Goal: Task Accomplishment & Management: Complete application form

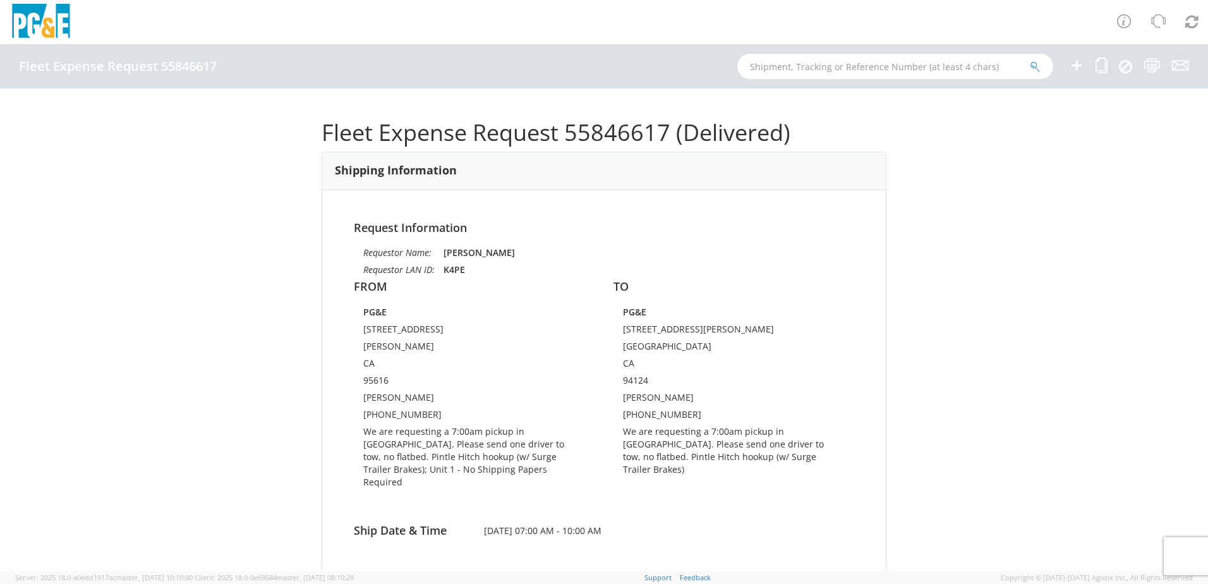
click at [1082, 66] on icon at bounding box center [1076, 65] width 15 height 16
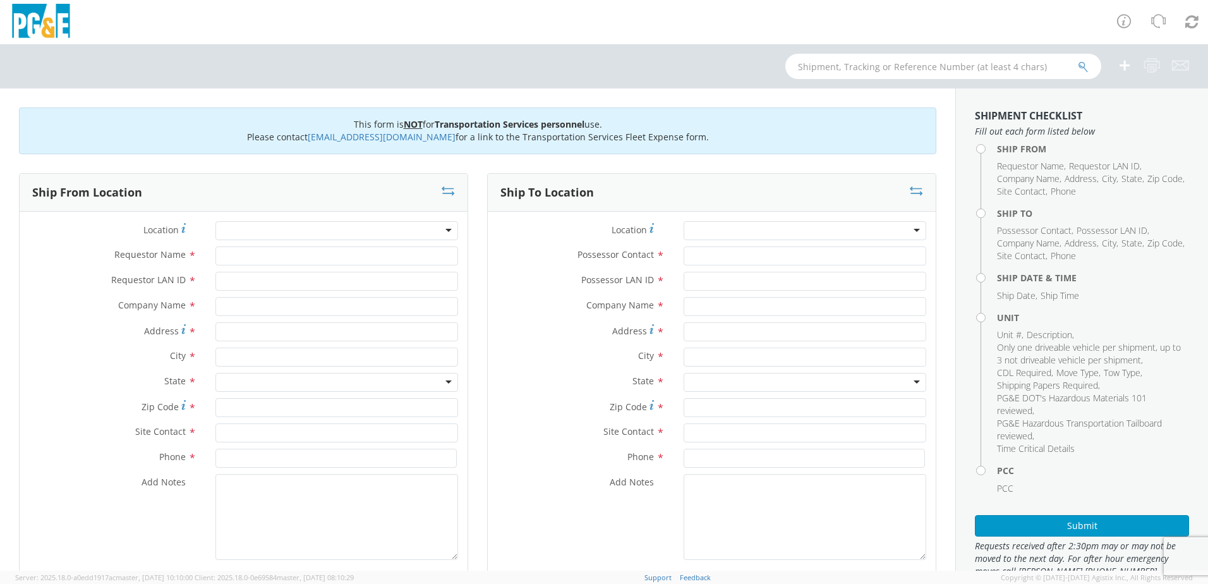
click at [314, 232] on div at bounding box center [336, 230] width 243 height 19
click at [354, 234] on div at bounding box center [336, 230] width 243 height 19
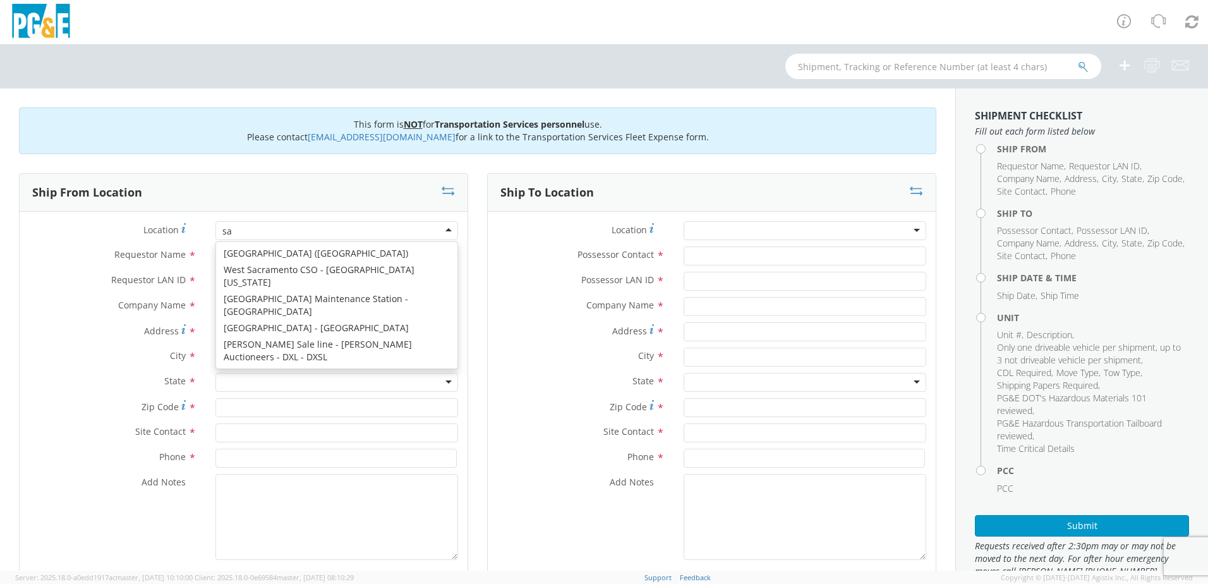
scroll to position [3, 0]
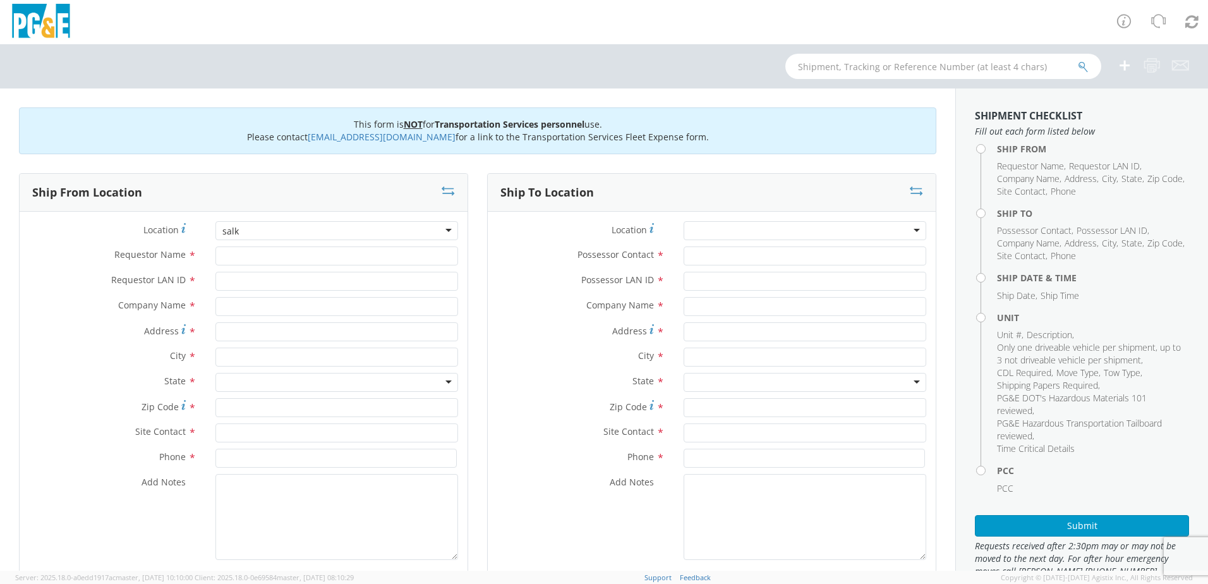
type input "[PERSON_NAME]"
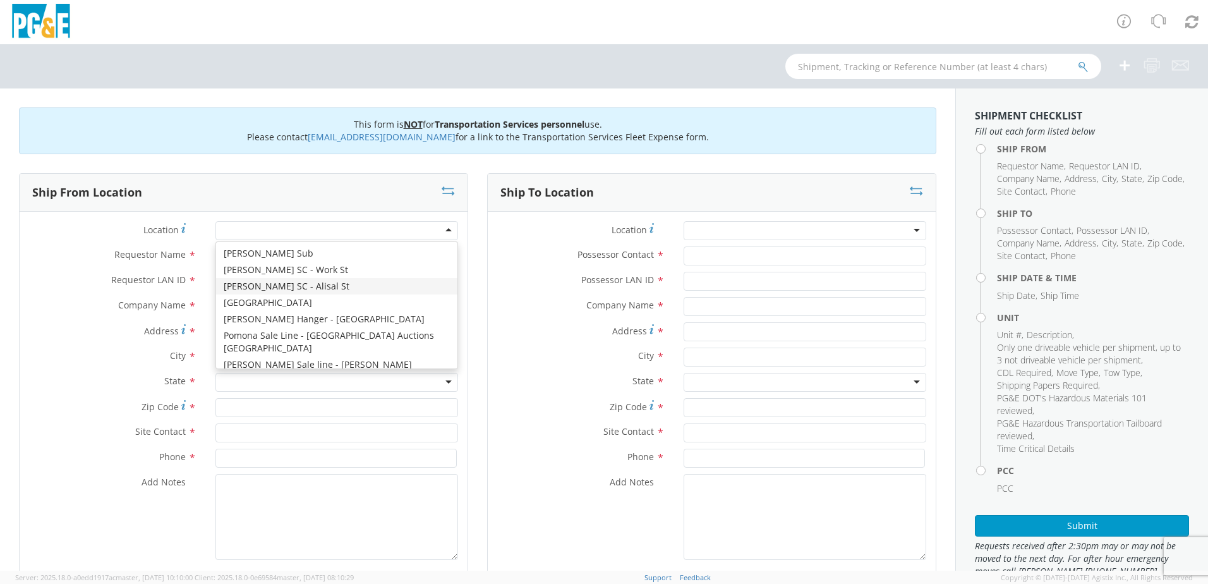
type input "PG&E"
type input "[STREET_ADDRESS]"
type input "[PERSON_NAME]"
type input "93901"
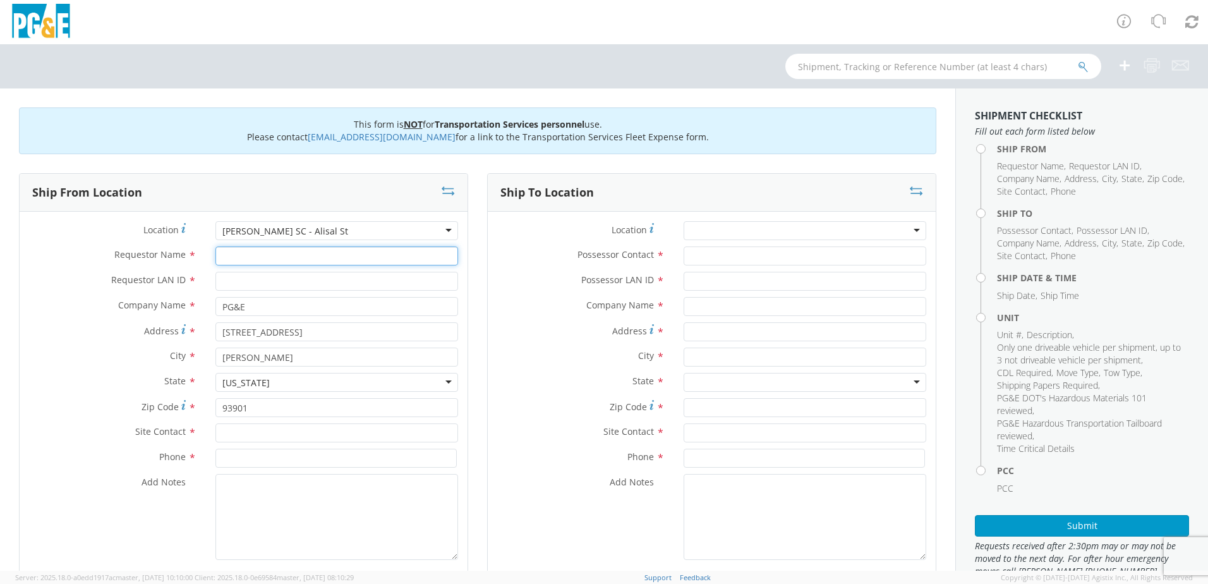
click at [298, 259] on input "Requestor Name *" at bounding box center [336, 255] width 243 height 19
type input "[PERSON_NAME]"
click at [242, 288] on input "Requestor LAN ID *" at bounding box center [336, 281] width 243 height 19
type input "k4pe"
click at [277, 432] on input "text" at bounding box center [336, 432] width 243 height 19
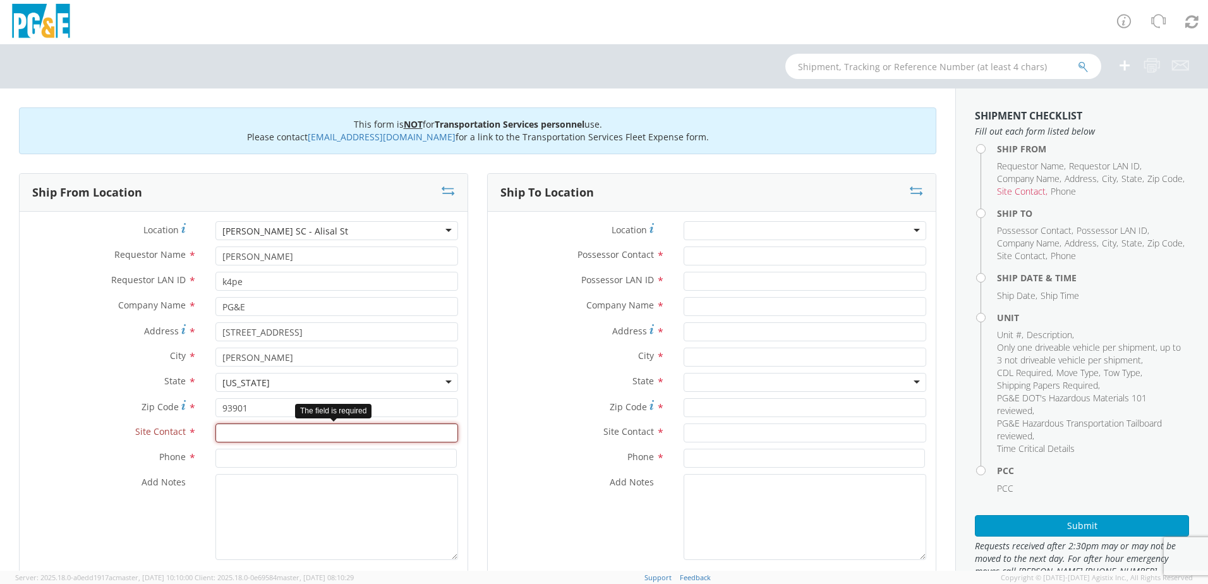
click at [244, 433] on input "text" at bounding box center [336, 432] width 243 height 19
paste input "[PERSON_NAME]"
click at [222, 430] on input "[PERSON_NAME]" at bounding box center [336, 432] width 243 height 19
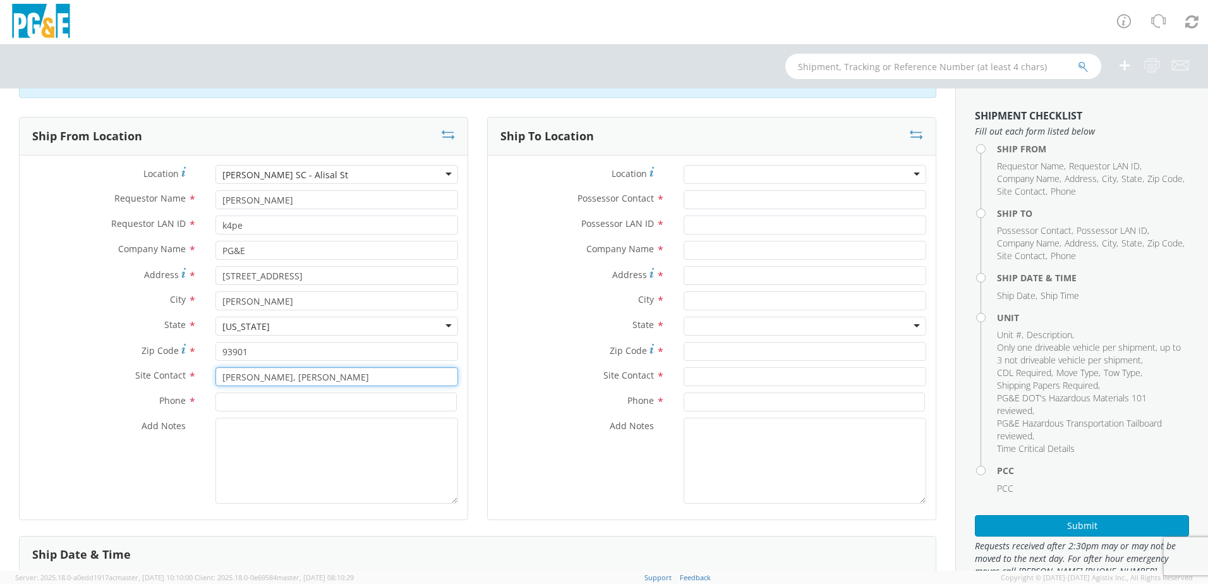
scroll to position [63, 0]
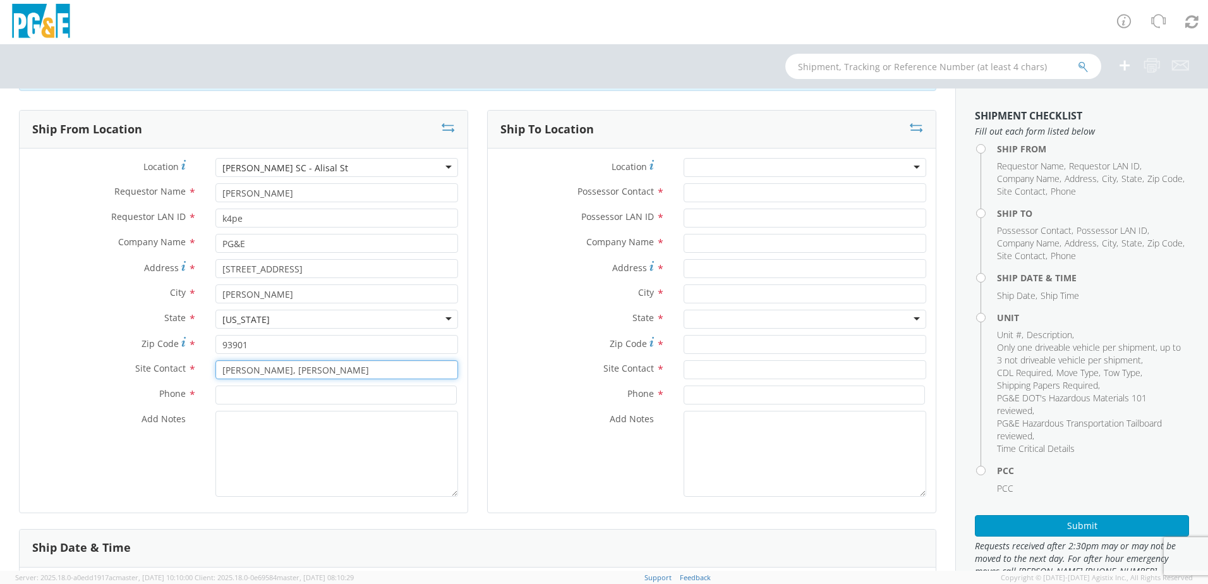
click at [339, 368] on input "[PERSON_NAME], [PERSON_NAME]" at bounding box center [336, 369] width 243 height 19
type input "[PERSON_NAME]"
click at [251, 398] on input at bounding box center [335, 394] width 241 height 19
paste input "[PHONE_NUMBER]"
type input "[PHONE_NUMBER]"
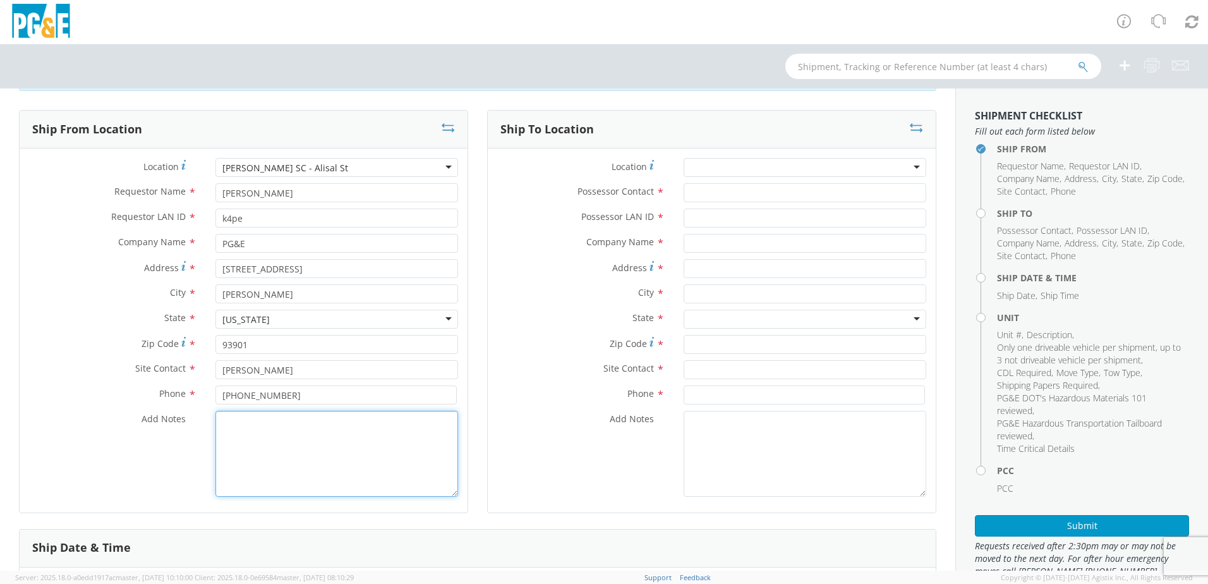
drag, startPoint x: 246, startPoint y: 445, endPoint x: 276, endPoint y: 437, distance: 31.0
click at [248, 445] on textarea "Add Notes *" at bounding box center [336, 454] width 243 height 86
click at [256, 439] on textarea "Add Notes *" at bounding box center [336, 454] width 243 height 86
paste textarea "We are requesting a 7:00am pickup in [GEOGRAPHIC_DATA]. Please send one driver …"
type textarea "We are requesting a 7:00am pickup in [GEOGRAPHIC_DATA]. Please send one driver …"
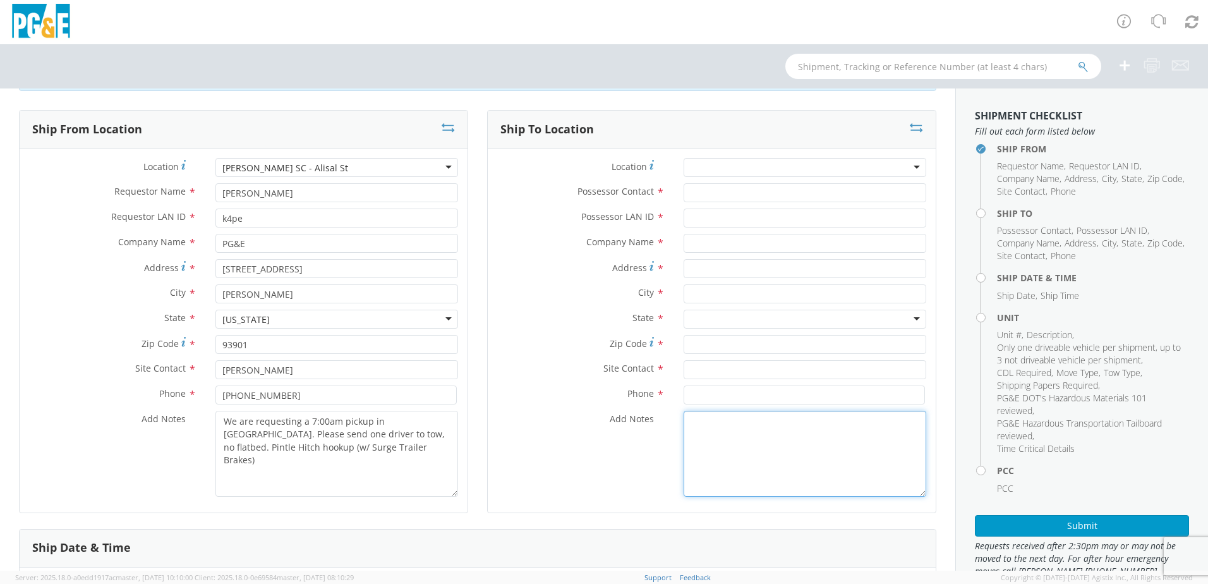
click at [689, 435] on textarea "Add Notes *" at bounding box center [805, 454] width 243 height 86
paste textarea "We are requesting a 7:00am pickup in [GEOGRAPHIC_DATA]. Please send one driver …"
click at [869, 418] on textarea "We are requesting a 7:00am pickup in [GEOGRAPHIC_DATA]. Please send one driver …" at bounding box center [805, 454] width 243 height 86
click at [888, 437] on textarea "We are requesting a pickup as soon as possibPlease send one driver to tow, no f…" at bounding box center [805, 454] width 243 height 86
click at [898, 449] on textarea "We are requesting a pickup as soon as possibPlease send one driver to tow, no f…" at bounding box center [805, 454] width 243 height 86
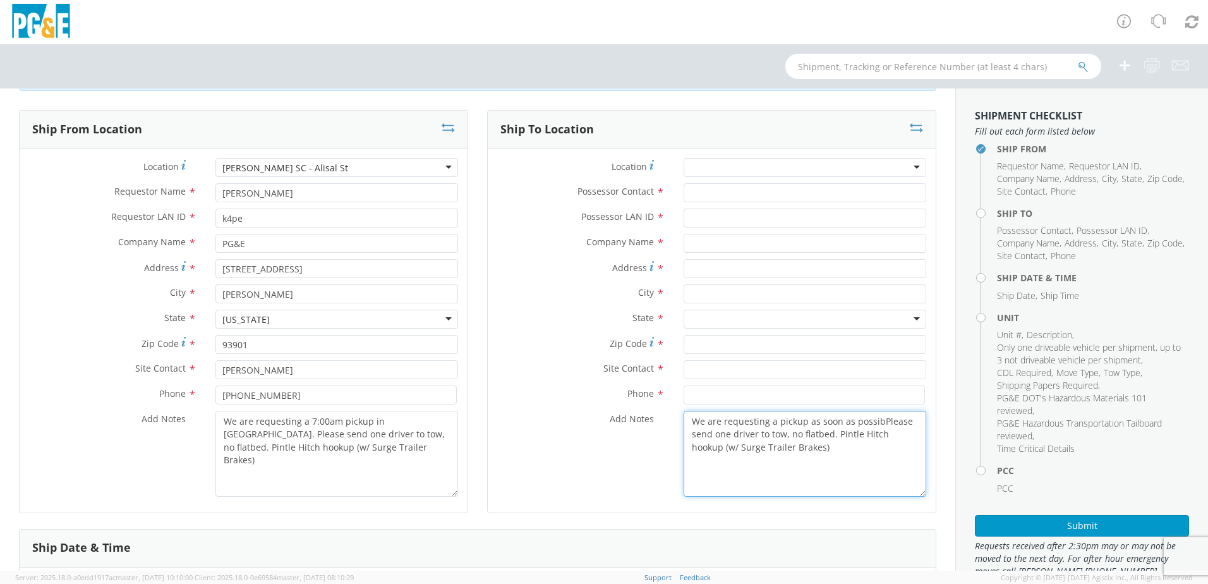
click at [825, 461] on textarea "We are requesting a pickup as soon as possibPlease send one driver to tow, no f…" at bounding box center [805, 454] width 243 height 86
click at [901, 423] on textarea "We are requesting a pickup as soon as possibPlease send one driver to tow, no f…" at bounding box center [805, 454] width 243 height 86
click at [889, 422] on textarea "We are requesting a pickup as soon as possible. Please send one driver to tow, …" at bounding box center [805, 454] width 243 height 86
click at [849, 434] on textarea "We are requesting a pickup as soon as possible to send the uniPlease send one d…" at bounding box center [805, 454] width 243 height 86
click at [788, 433] on textarea "We are requesting a pickup as soon as possible to send the uniPlease send one d…" at bounding box center [805, 454] width 243 height 86
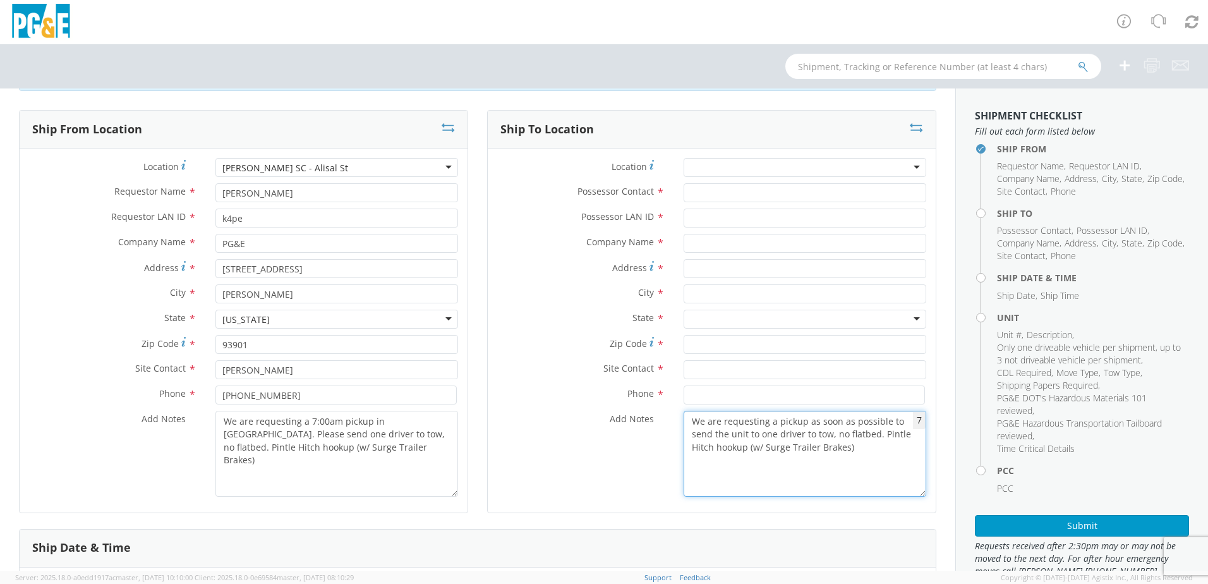
type textarea "We are requesting a pickup as soon as possible to send the unit to one driver t…"
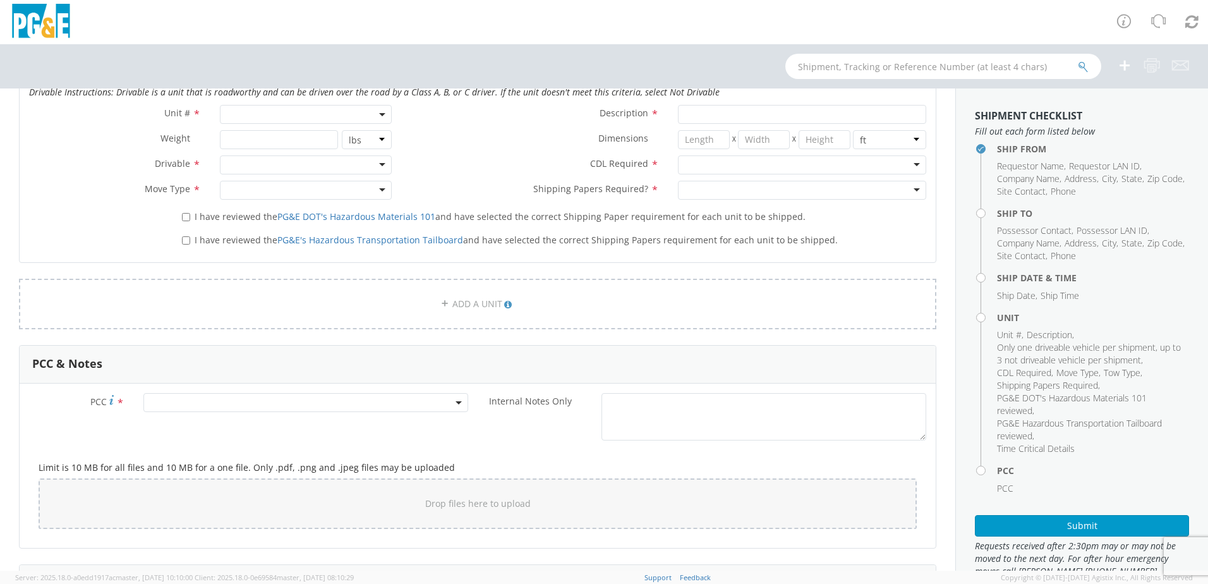
scroll to position [569, 0]
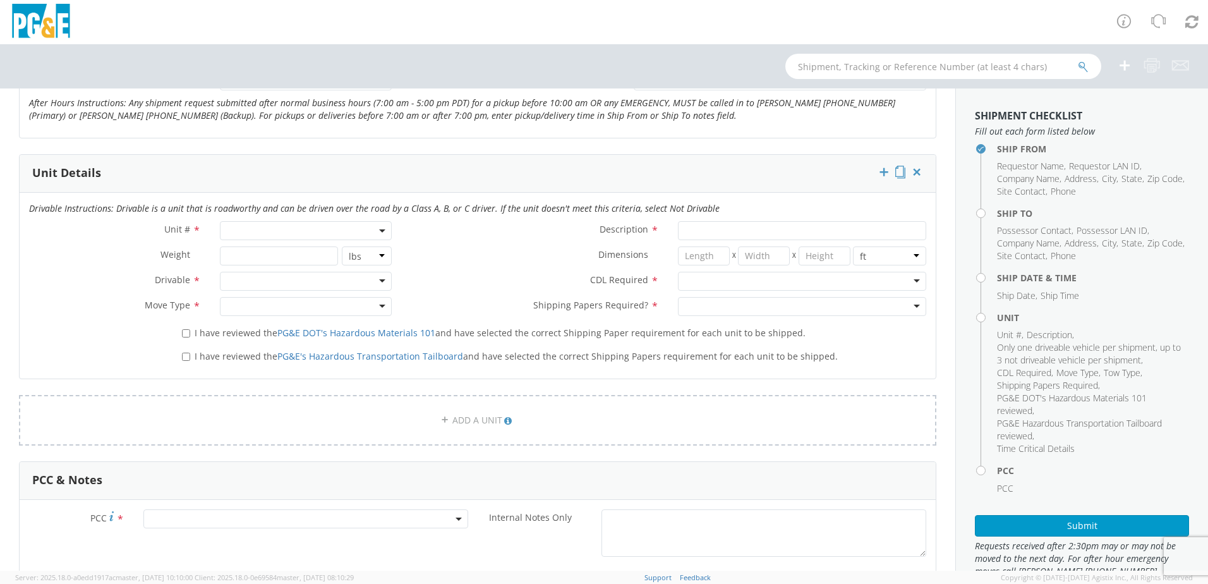
click at [341, 232] on span at bounding box center [306, 230] width 172 height 19
click at [312, 250] on input "search" at bounding box center [305, 251] width 164 height 19
paste input "B27824"
type input "B27824"
type input "TRAILER; EMERGENCY RESPONSE"
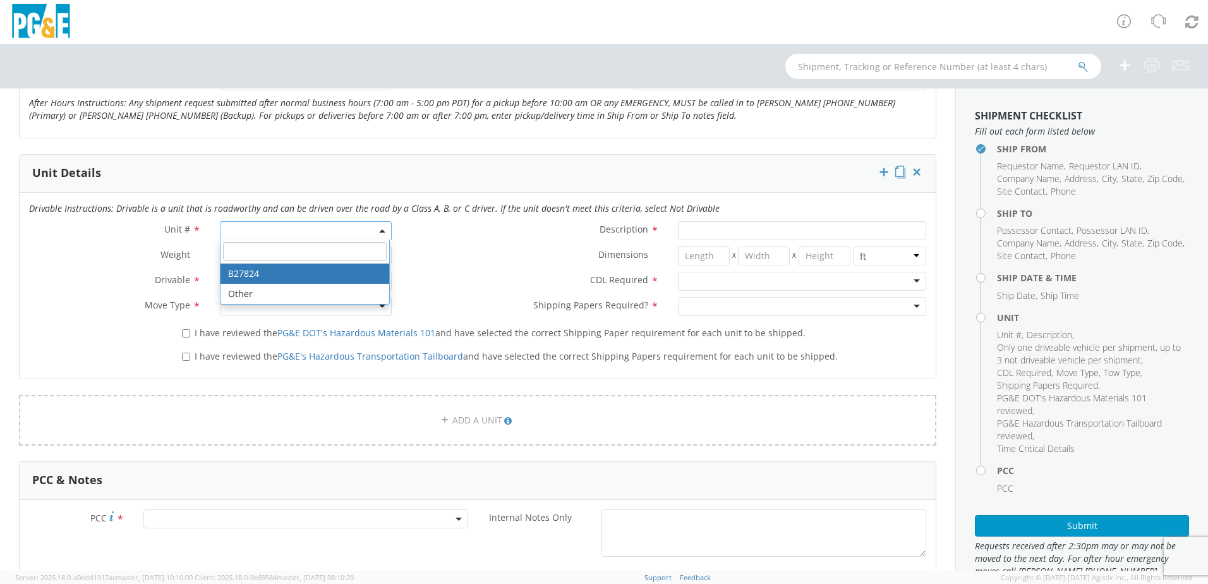
type input "9950"
select select "B27824"
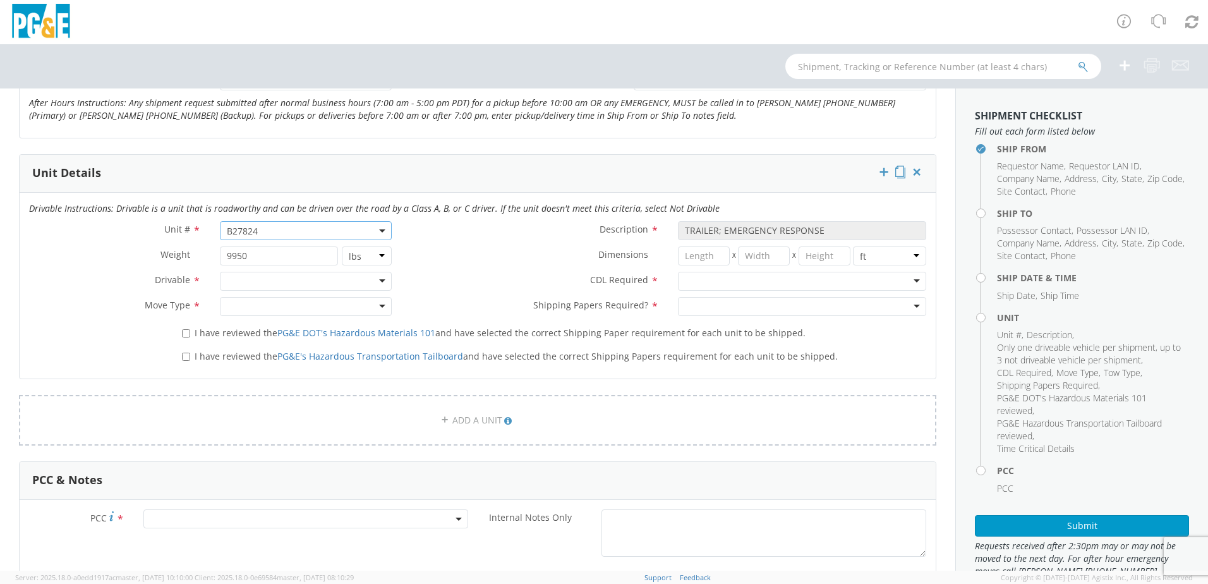
click at [246, 286] on div at bounding box center [306, 281] width 172 height 19
click at [234, 306] on div at bounding box center [306, 306] width 172 height 19
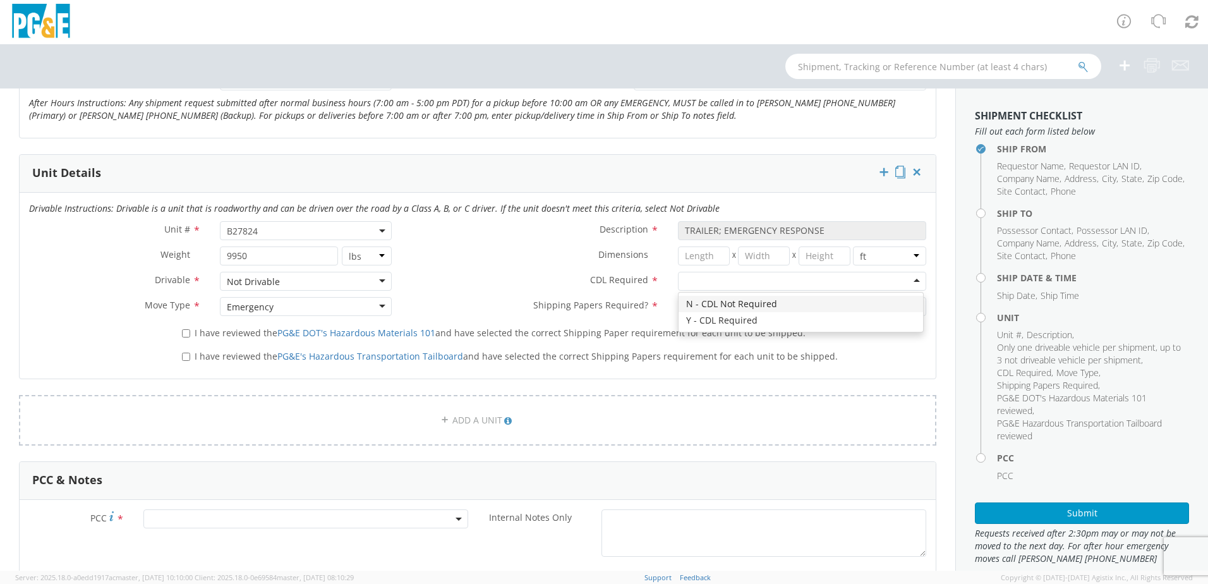
click at [715, 279] on div at bounding box center [802, 281] width 248 height 19
click at [702, 281] on div "Y - CDL Required" at bounding box center [720, 281] width 71 height 13
click at [704, 299] on div at bounding box center [802, 306] width 248 height 19
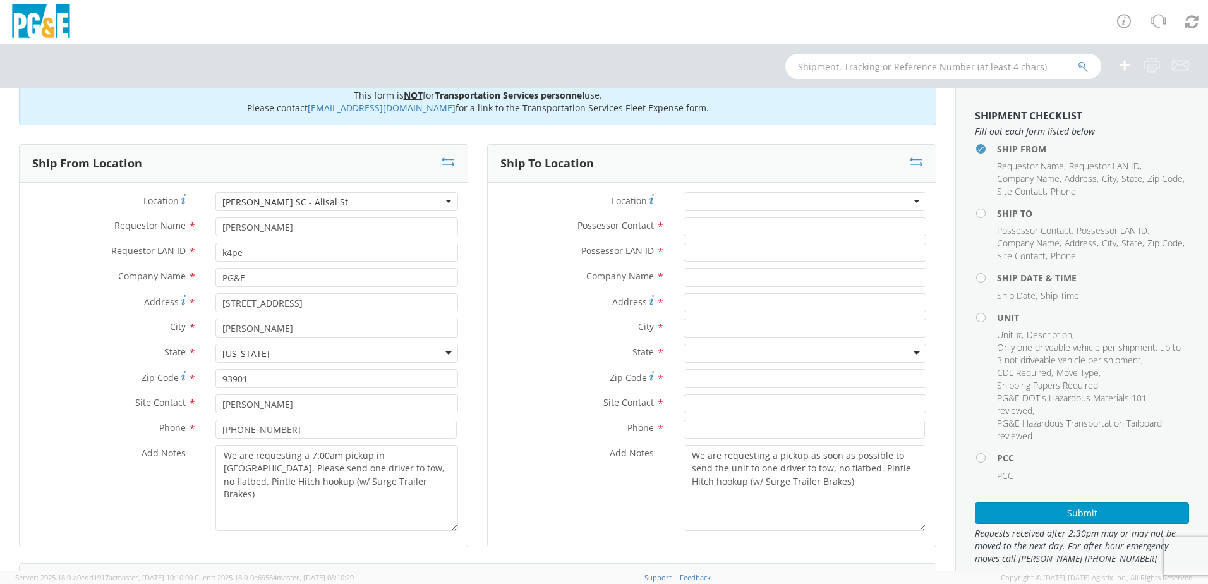
scroll to position [0, 0]
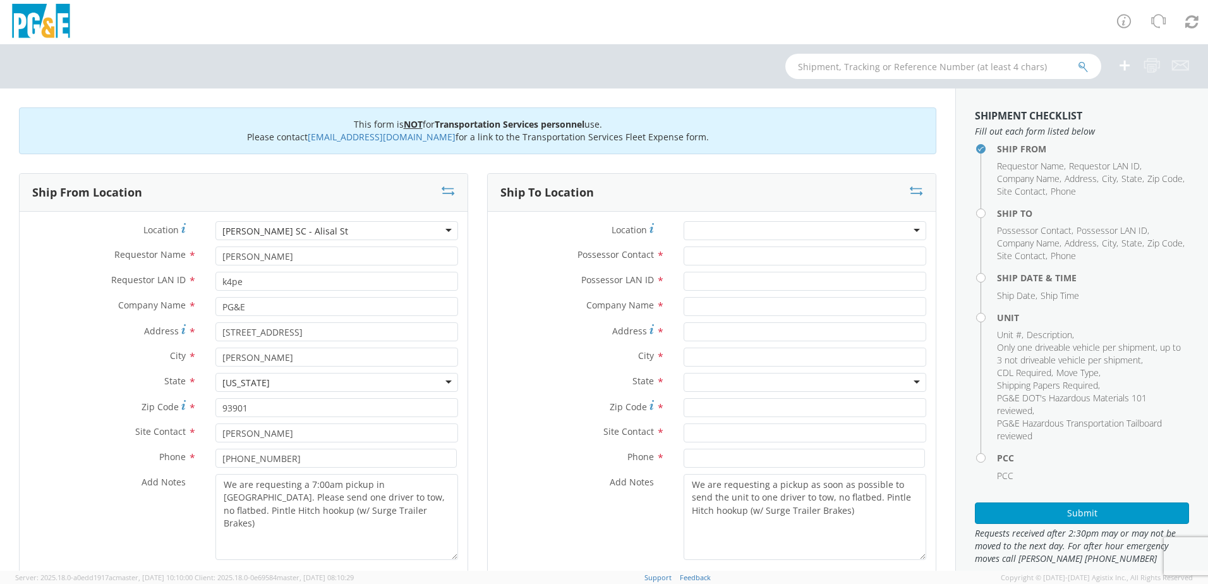
click at [684, 232] on div at bounding box center [805, 230] width 243 height 19
click at [735, 229] on div at bounding box center [805, 230] width 243 height 19
type input "madera"
type input "PG&E"
type input "[STREET_ADDRESS]"
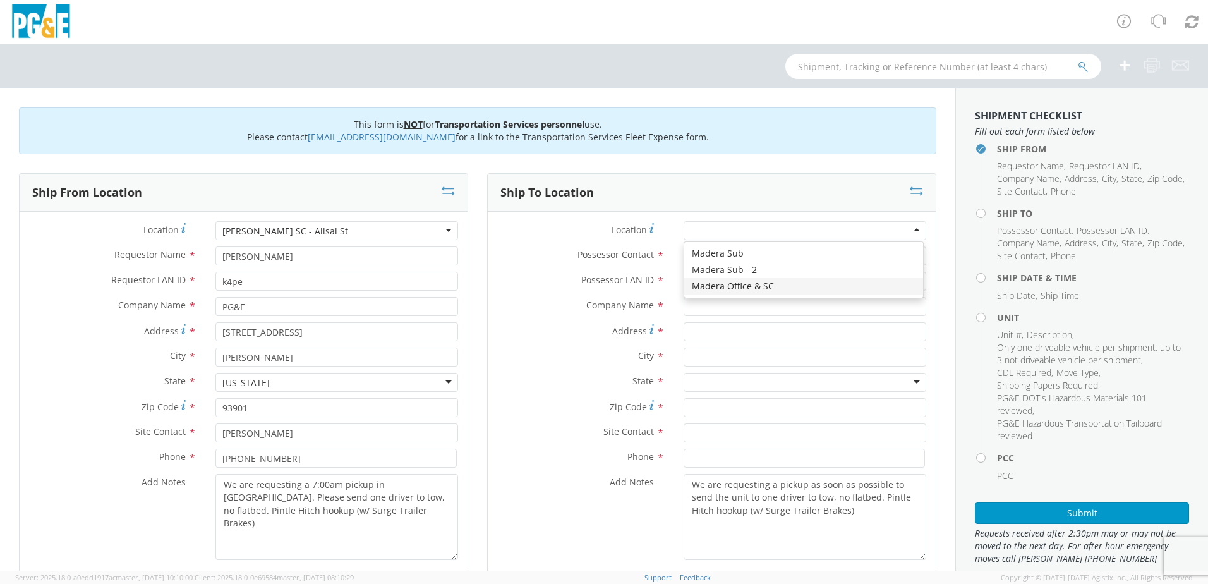
type input "MADERA"
type input "93637"
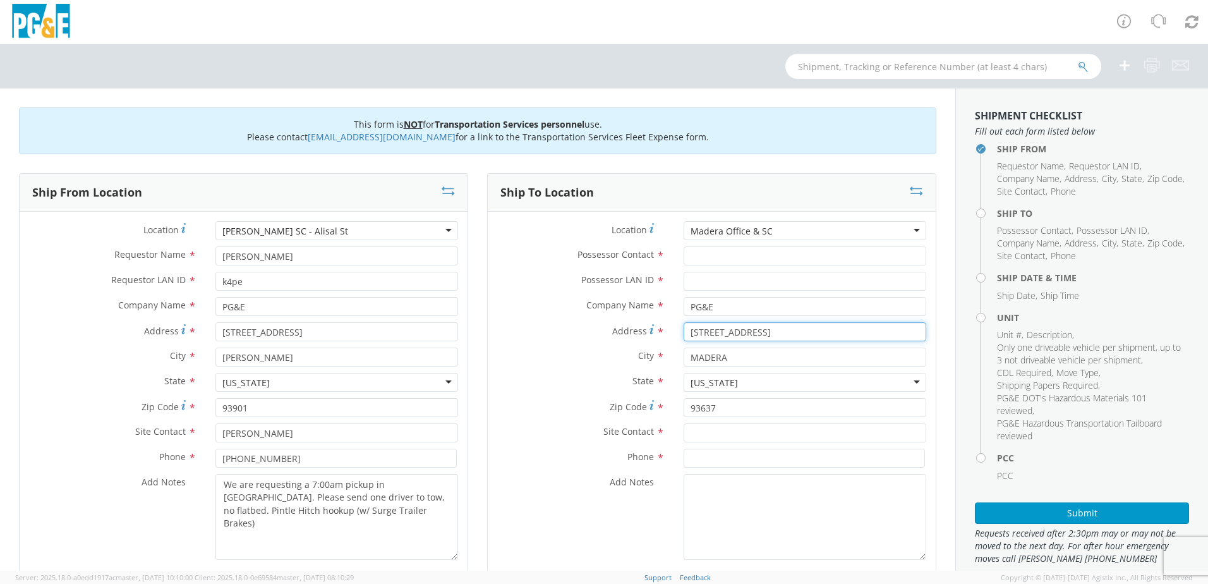
click at [704, 331] on input "[STREET_ADDRESS]" at bounding box center [805, 331] width 243 height 19
type input "[STREET_ADDRESS]"
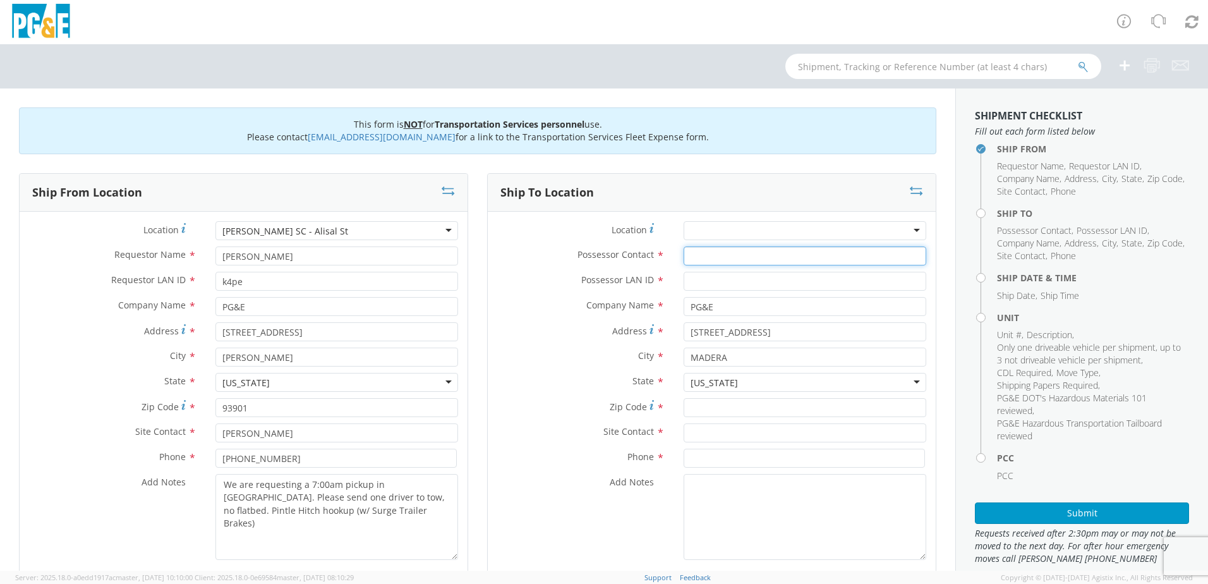
click at [720, 261] on input "Possessor Contact *" at bounding box center [805, 255] width 243 height 19
click at [689, 250] on input "Possessor Contact *" at bounding box center [805, 255] width 243 height 19
type input "[PERSON_NAME]"
click at [685, 280] on input "Possessor LAN ID *" at bounding box center [805, 281] width 243 height 19
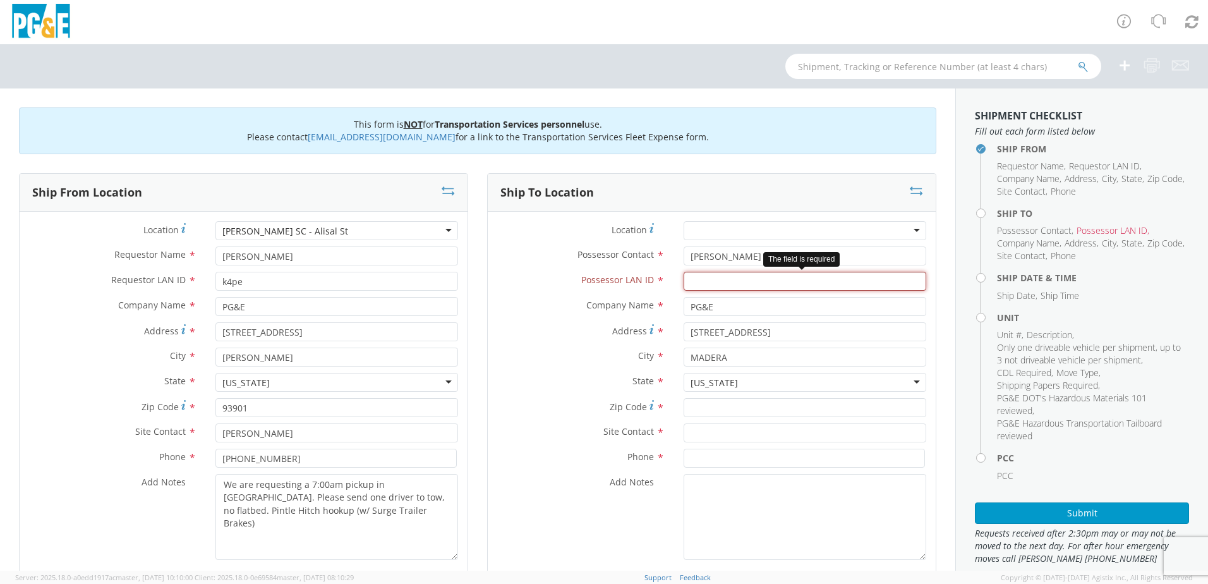
click at [732, 280] on input "Possessor LAN ID *" at bounding box center [805, 281] width 243 height 19
paste input "JN1T"
type input "JN1T"
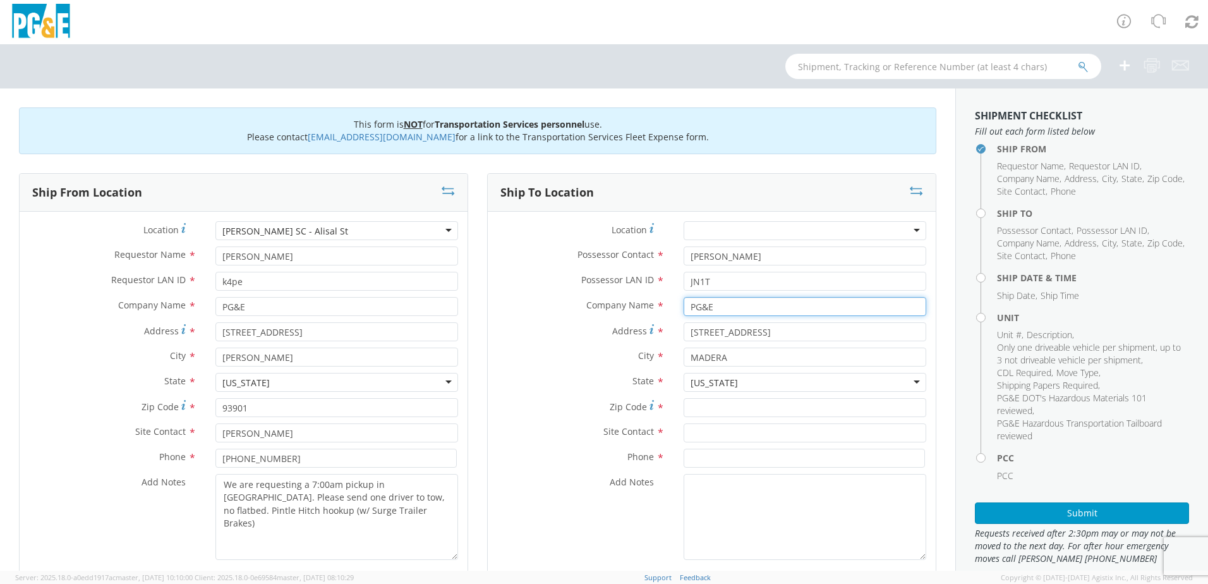
click at [733, 304] on input "PG&E" at bounding box center [805, 306] width 243 height 19
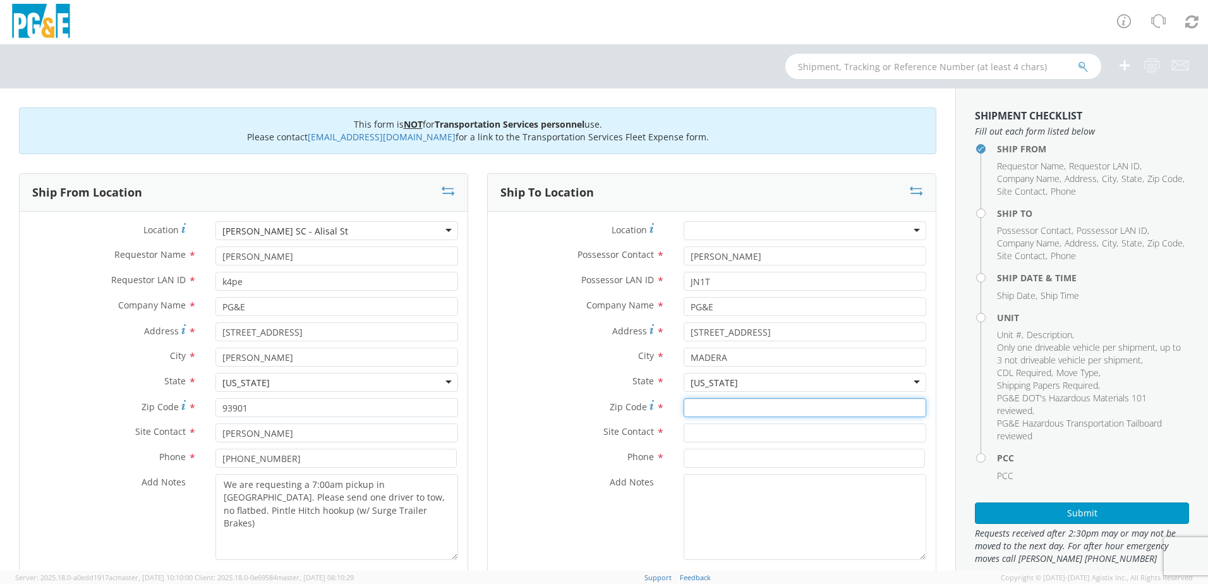
click at [721, 400] on input "Zip Code *" at bounding box center [805, 407] width 243 height 19
click at [730, 410] on input "Zip Code *" at bounding box center [805, 407] width 243 height 19
type input "93637"
drag, startPoint x: 764, startPoint y: 255, endPoint x: 692, endPoint y: 253, distance: 71.4
click at [692, 253] on input "[PERSON_NAME]" at bounding box center [805, 255] width 243 height 19
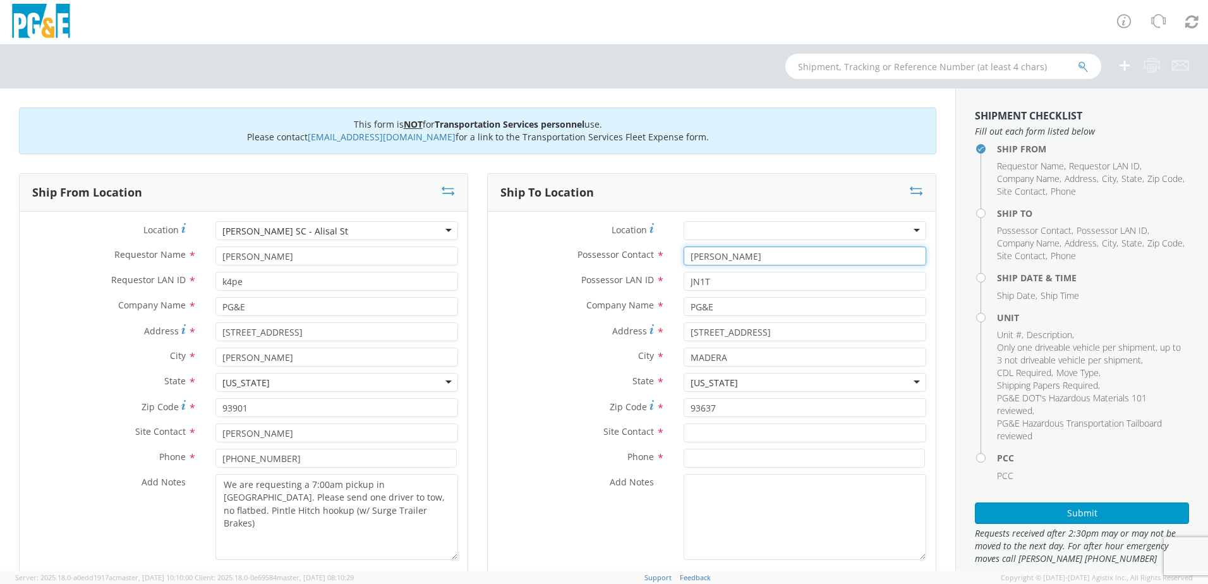
click at [708, 255] on input "[PERSON_NAME]" at bounding box center [805, 255] width 243 height 19
drag, startPoint x: 731, startPoint y: 259, endPoint x: 653, endPoint y: 258, distance: 77.7
click at [653, 258] on div "Possessor Contact * [PERSON_NAME]" at bounding box center [712, 255] width 448 height 19
click at [728, 426] on input "text" at bounding box center [805, 432] width 243 height 19
paste input "[PERSON_NAME]"
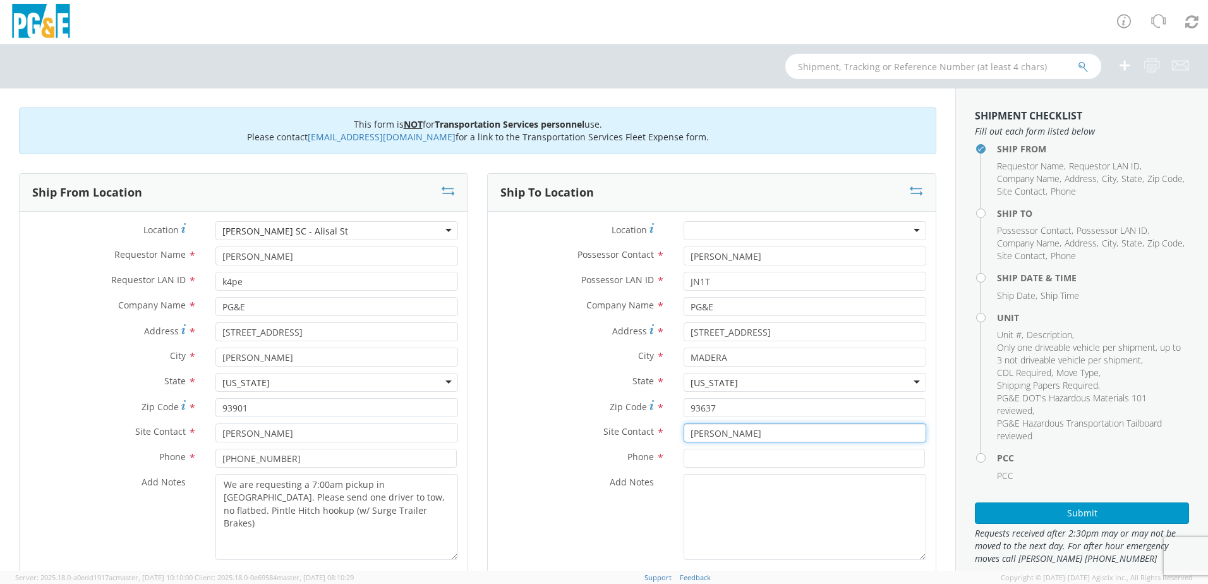
type input "[PERSON_NAME]"
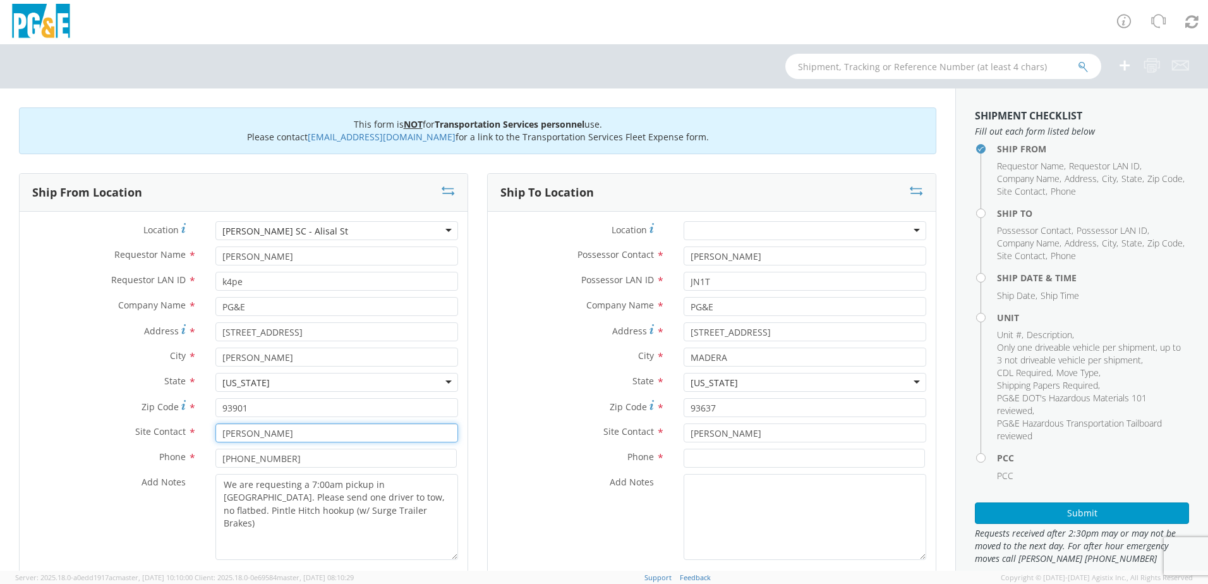
click at [224, 434] on input "[PERSON_NAME]" at bounding box center [336, 432] width 243 height 19
type input "[PERSON_NAME]"
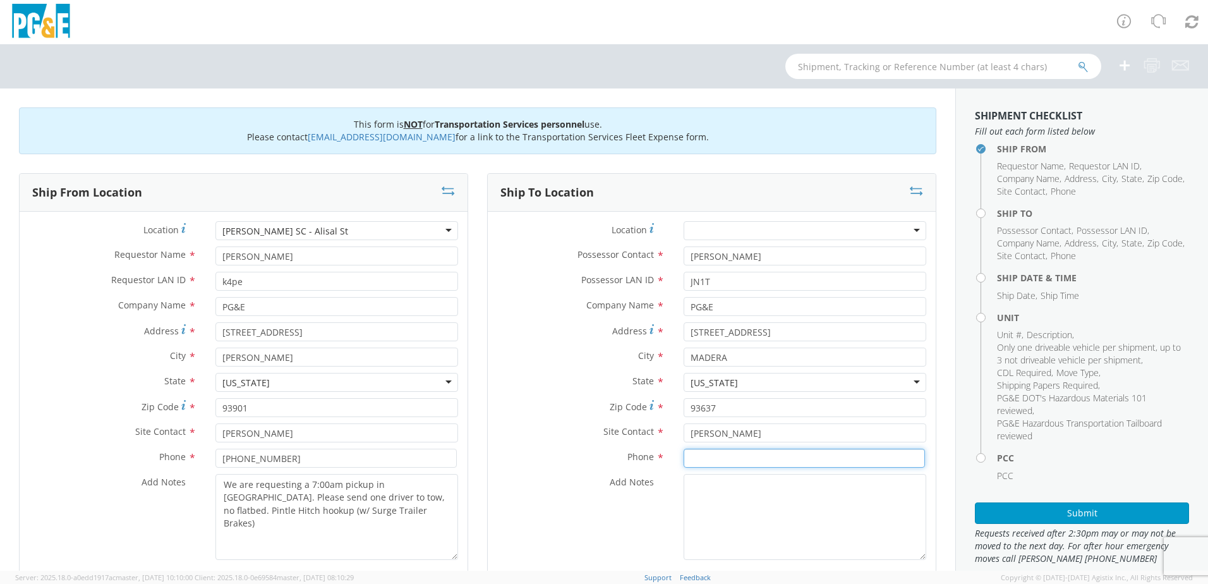
click at [739, 457] on input at bounding box center [804, 458] width 241 height 19
click at [699, 461] on input at bounding box center [804, 458] width 241 height 19
click at [702, 455] on input at bounding box center [804, 458] width 241 height 19
paste input "5595176004"
type input "5595176004"
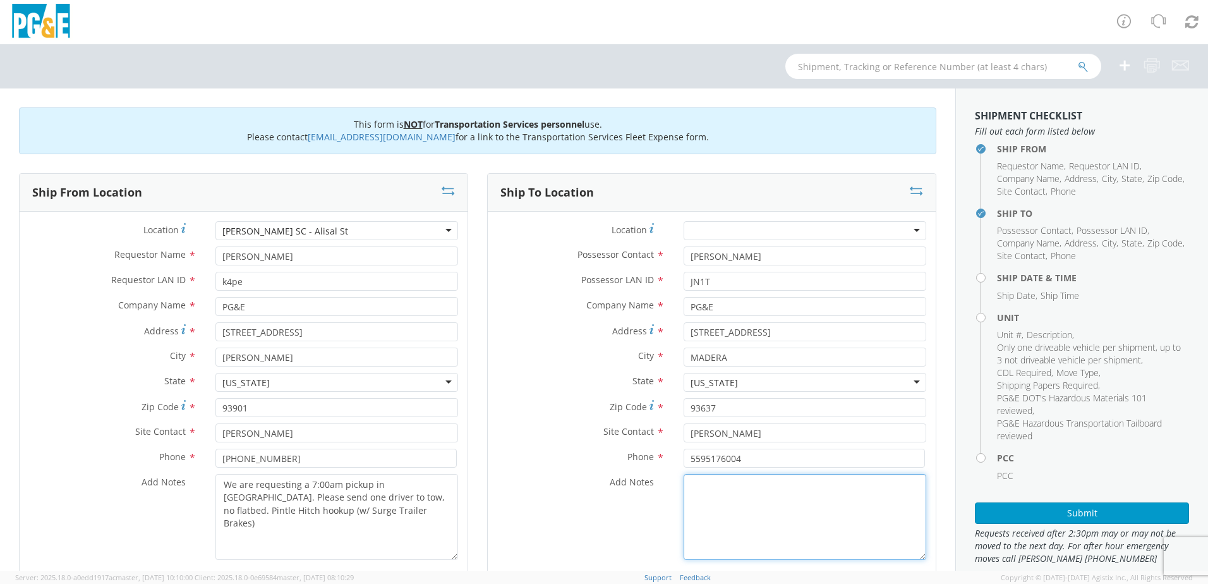
click at [726, 494] on textarea "Add Notes *" at bounding box center [805, 517] width 243 height 86
click at [287, 518] on textarea "We are requesting a 7:00am pickup in [GEOGRAPHIC_DATA]. Please send one driver …" at bounding box center [336, 517] width 243 height 86
click at [711, 502] on textarea "Add Notes *" at bounding box center [805, 517] width 243 height 86
type textarea "W"
drag, startPoint x: 847, startPoint y: 529, endPoint x: 622, endPoint y: 464, distance: 234.1
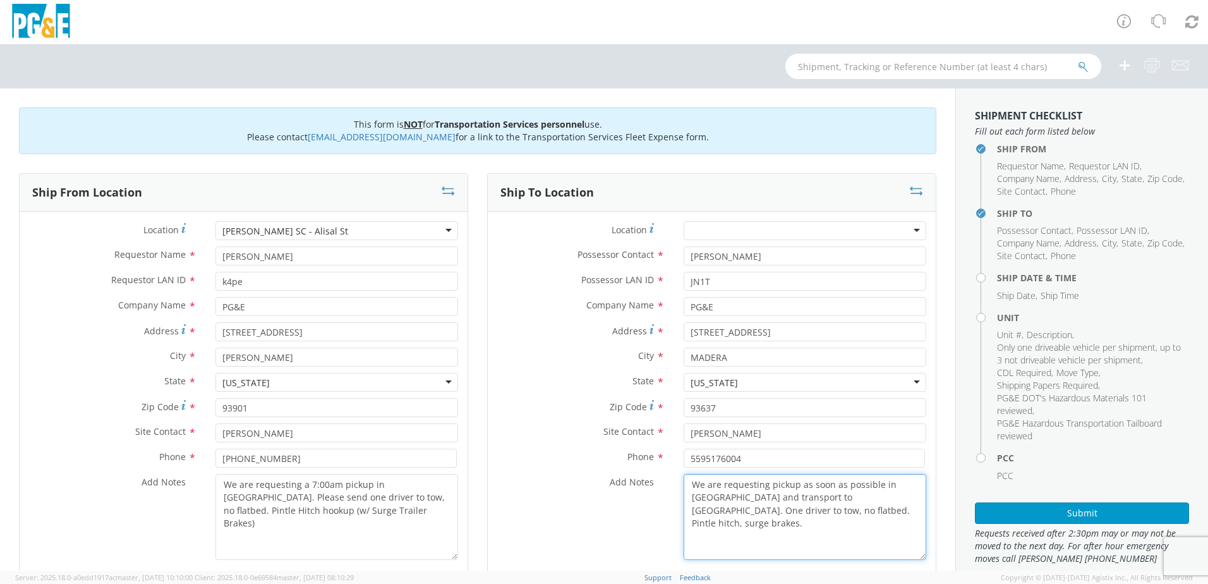
click at [618, 464] on div "Location * (OBSOLETE) [PERSON_NAME] SC - GC TRAILER (OBSOLETE) [GEOGRAPHIC_DATA…" at bounding box center [712, 393] width 448 height 345
type textarea "We are requesting pickup as soon as possible in [GEOGRAPHIC_DATA] and transport…"
drag, startPoint x: 378, startPoint y: 510, endPoint x: 52, endPoint y: 421, distance: 337.9
click at [51, 421] on div "Location * [GEOGRAPHIC_DATA] [GEOGRAPHIC_DATA] - [GEOGRAPHIC_DATA][PERSON_NAME]…" at bounding box center [244, 393] width 448 height 345
paste textarea "pickup as soon as possible in [GEOGRAPHIC_DATA] and transport to [GEOGRAPHIC_DA…"
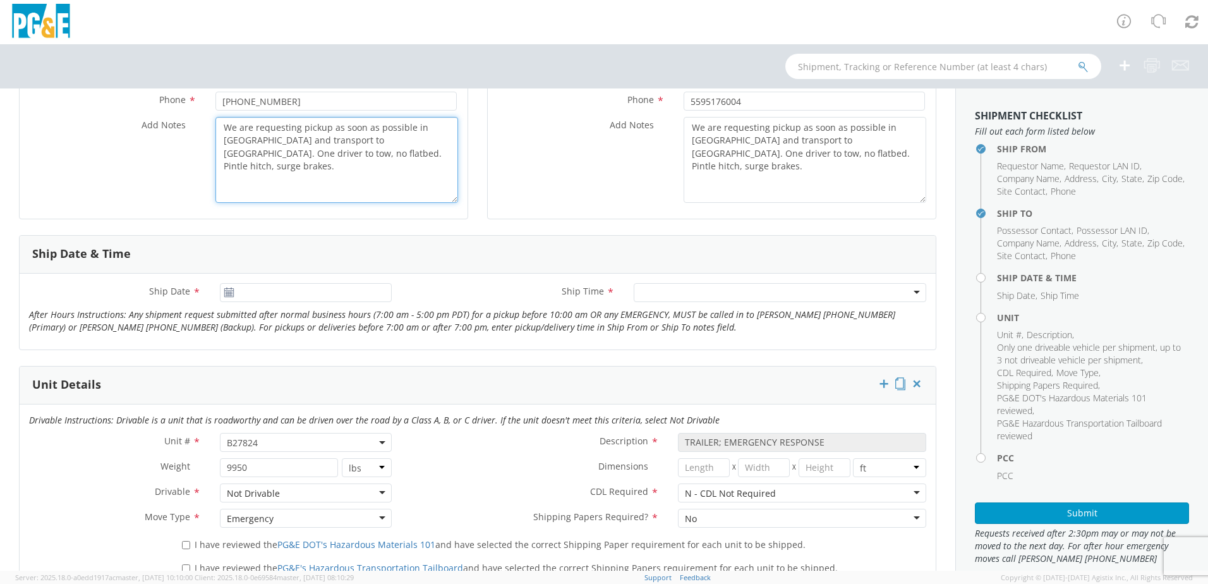
scroll to position [379, 0]
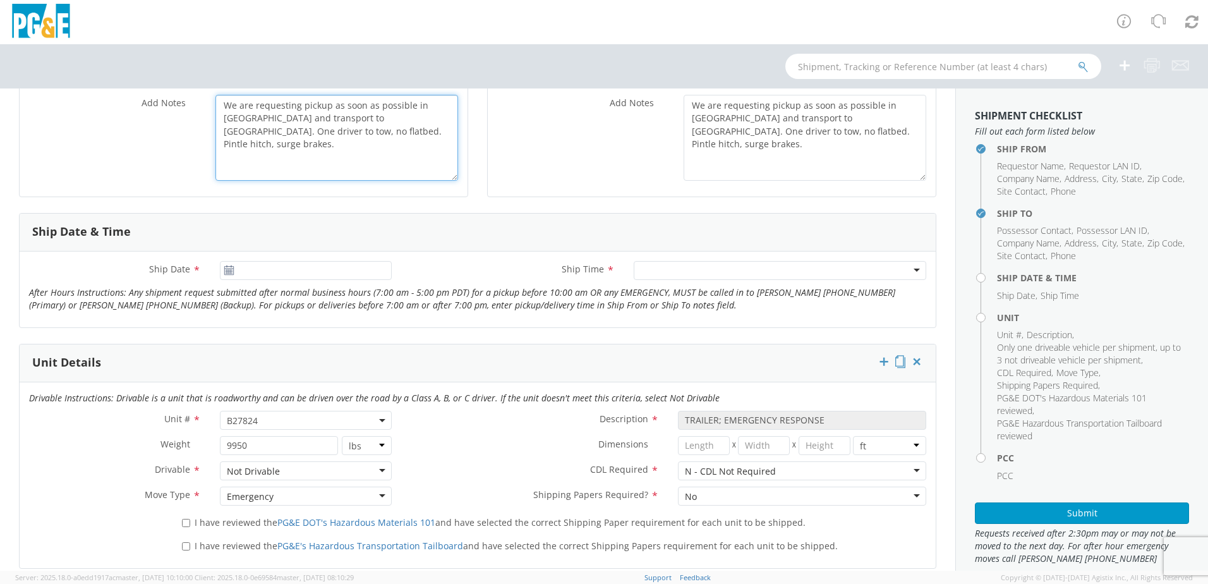
type textarea "We are requesting pickup as soon as possible in [GEOGRAPHIC_DATA] and transport…"
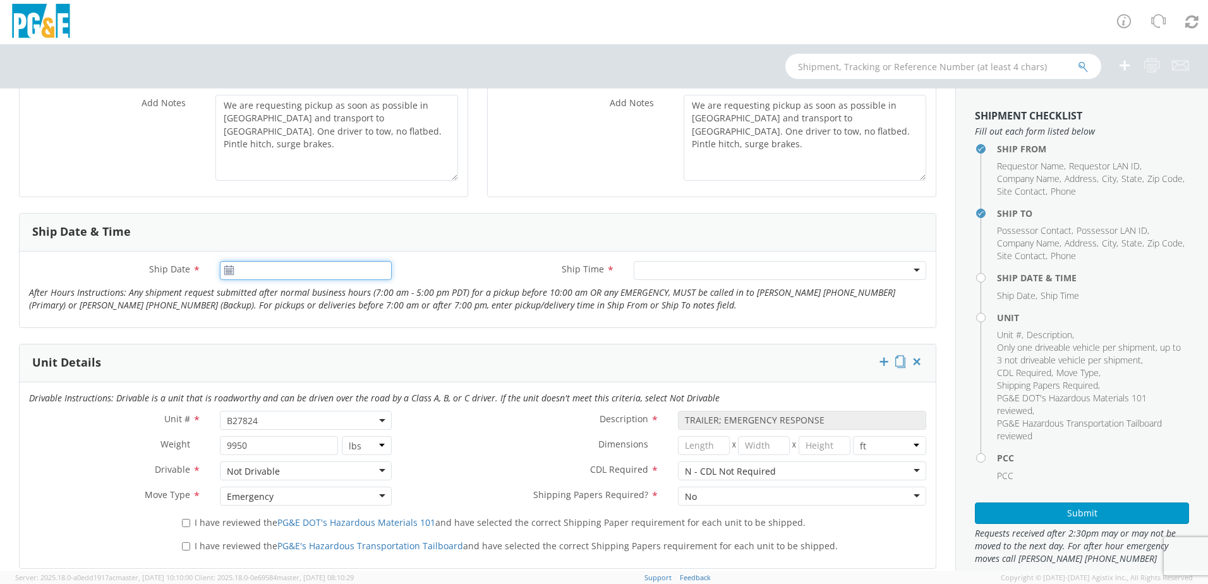
type input "[DATE]"
click at [237, 267] on input "[DATE]" at bounding box center [306, 270] width 172 height 19
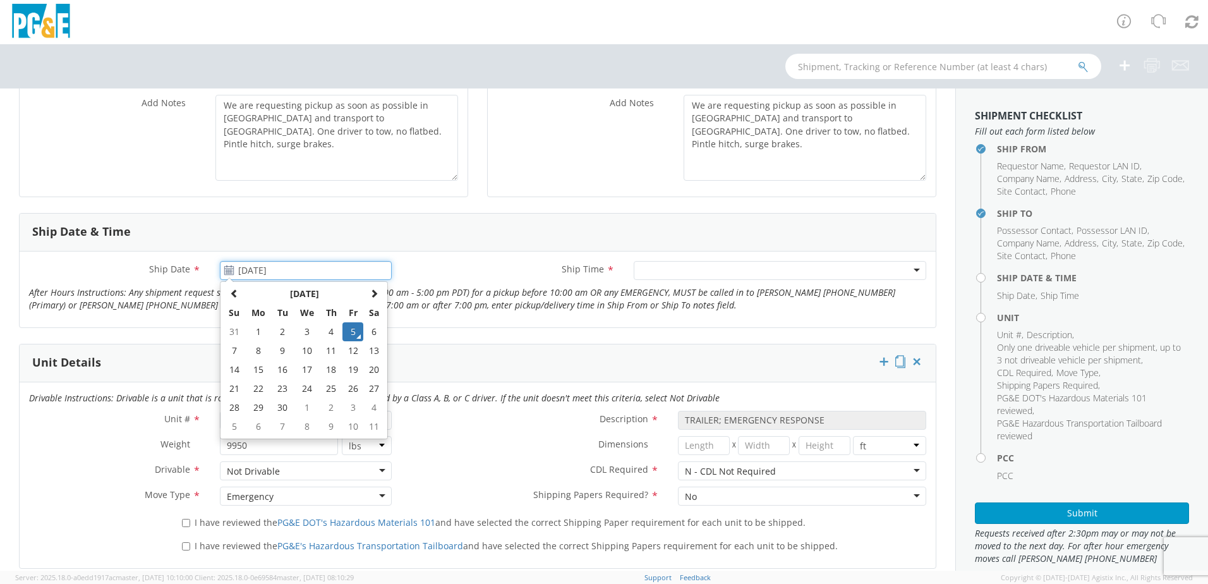
click at [353, 326] on td "5" at bounding box center [352, 331] width 21 height 19
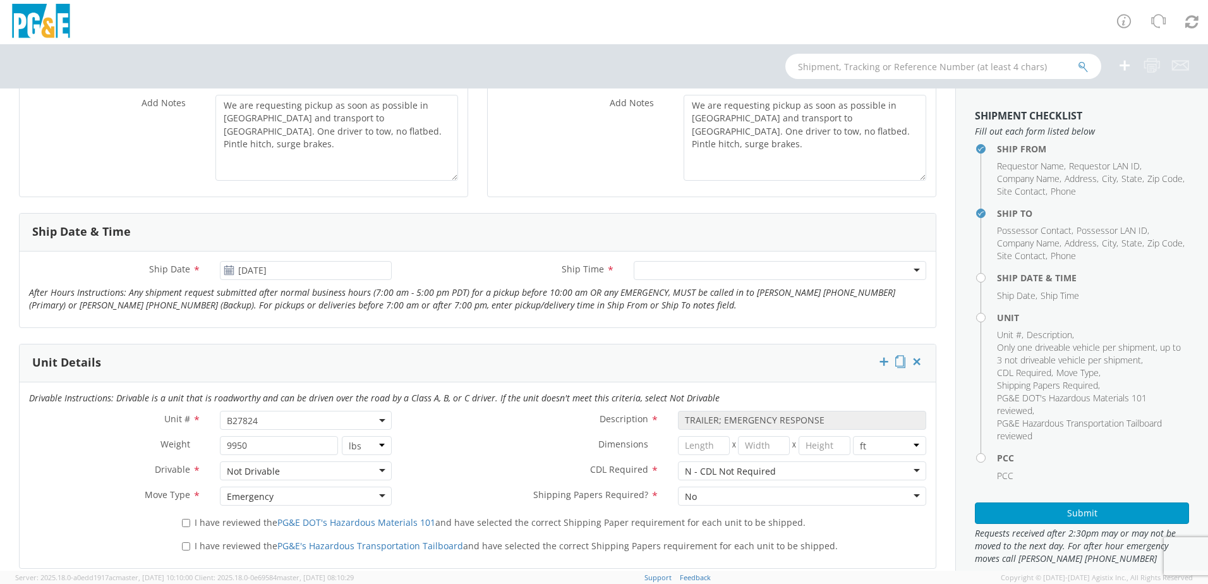
click at [670, 272] on div at bounding box center [780, 270] width 292 height 19
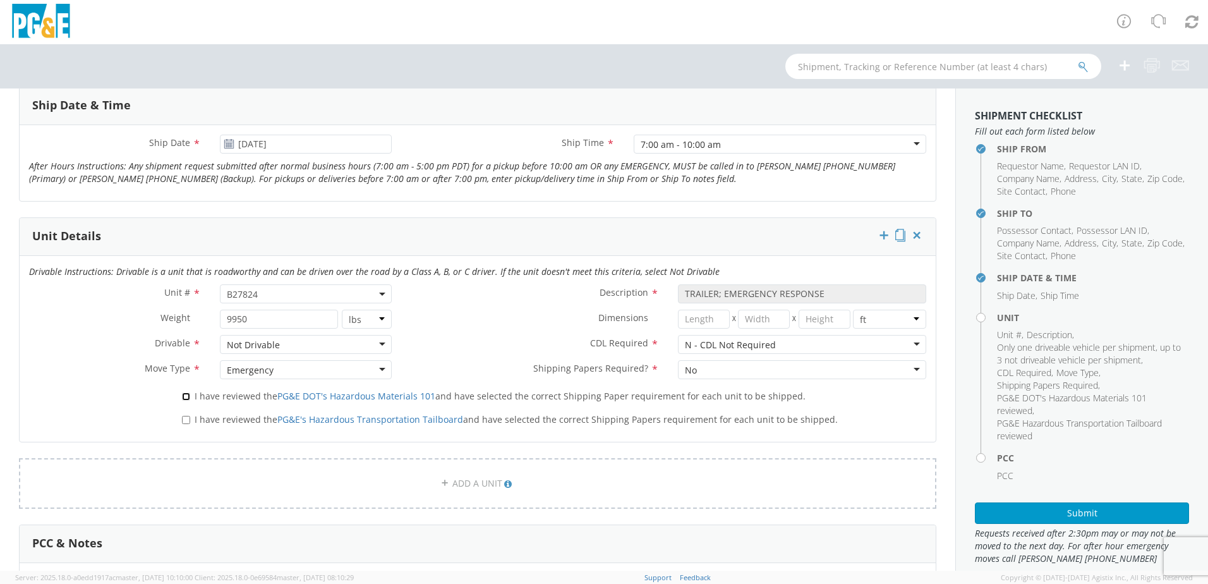
click at [187, 398] on input "I have reviewed the PG&E DOT's Hazardous Materials 101 and have selected the co…" at bounding box center [186, 396] width 8 height 8
checkbox input "true"
click at [185, 416] on input "I have reviewed the PG&E's Hazardous Transportation Tailboard and have selected…" at bounding box center [186, 420] width 8 height 8
checkbox input "true"
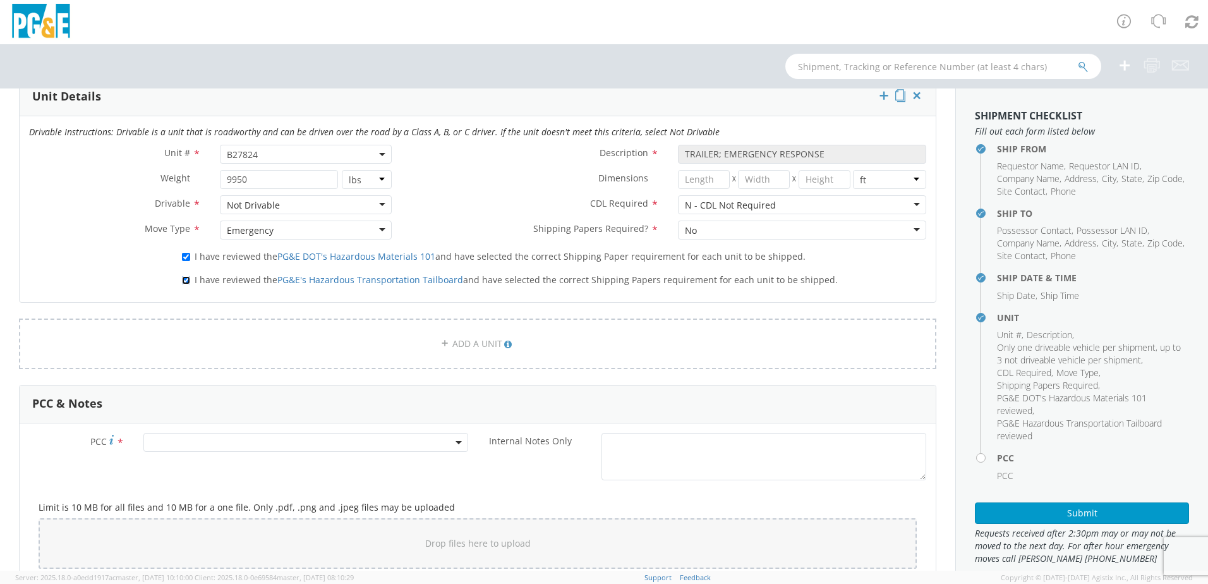
scroll to position [632, 0]
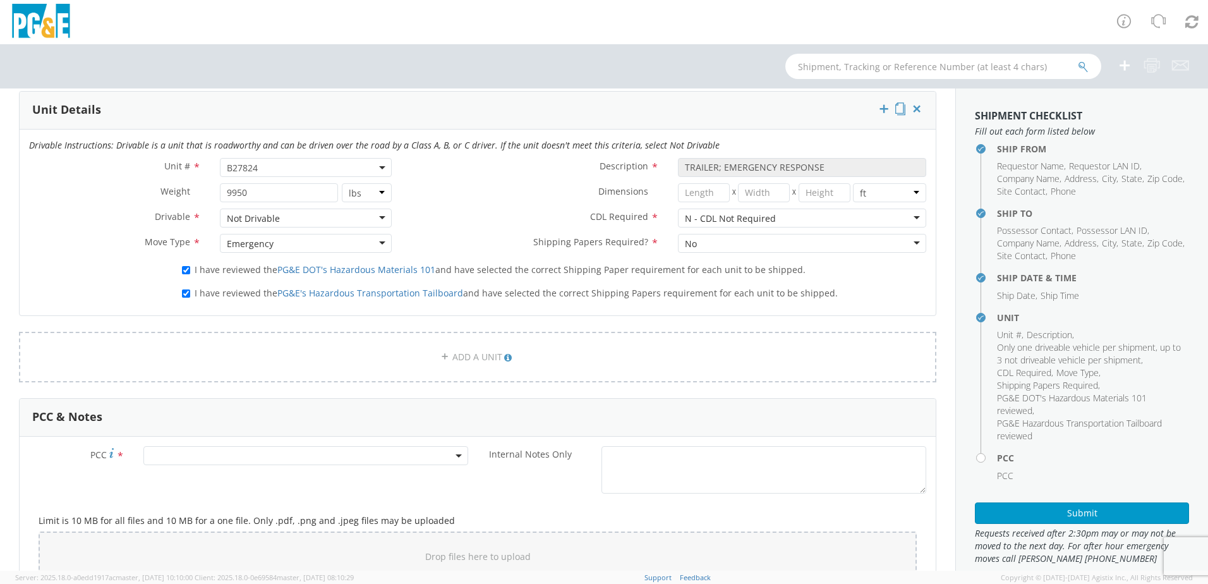
click at [207, 448] on span at bounding box center [305, 455] width 325 height 19
click at [406, 474] on input "number" at bounding box center [304, 476] width 315 height 19
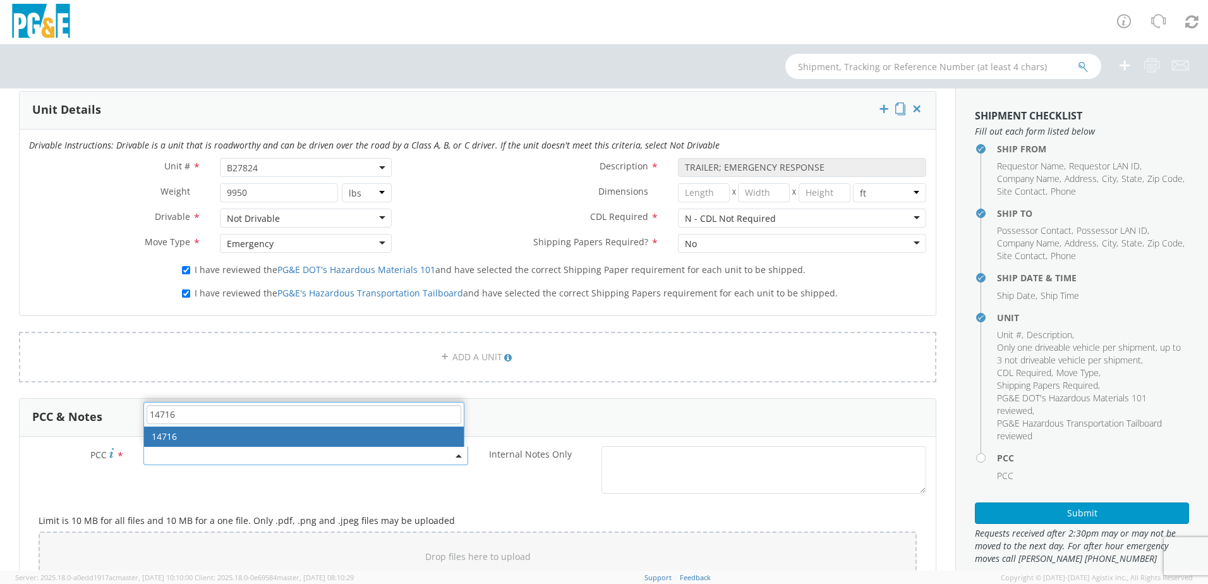
type input "14716"
select select "14716"
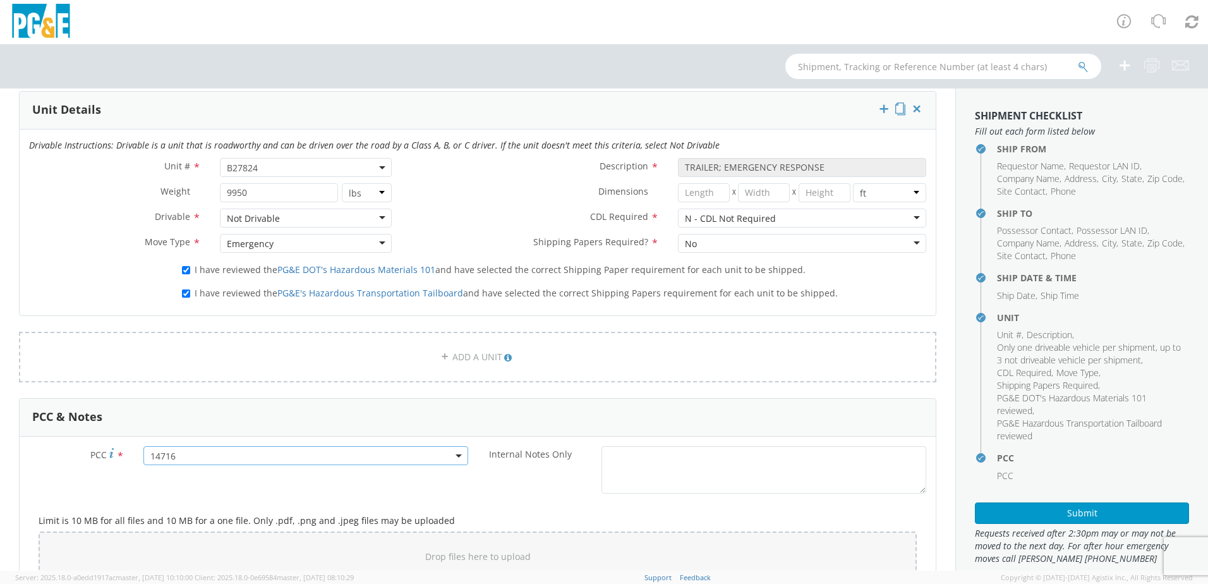
click at [399, 485] on div "PCC * 14716 14716 Internal Notes Only *" at bounding box center [478, 473] width 916 height 54
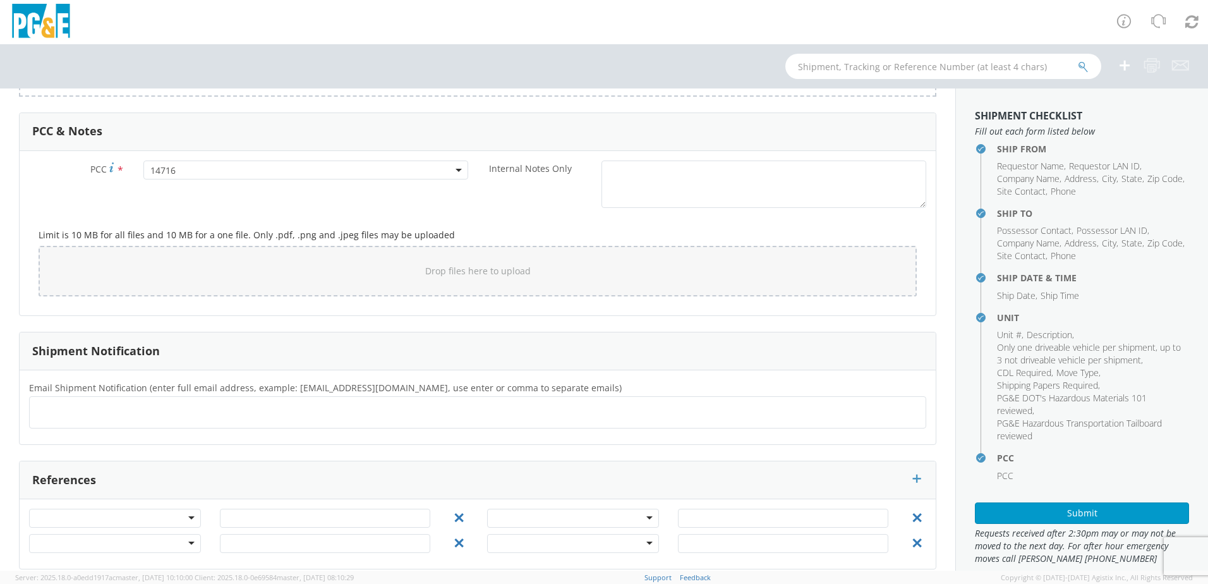
scroll to position [932, 0]
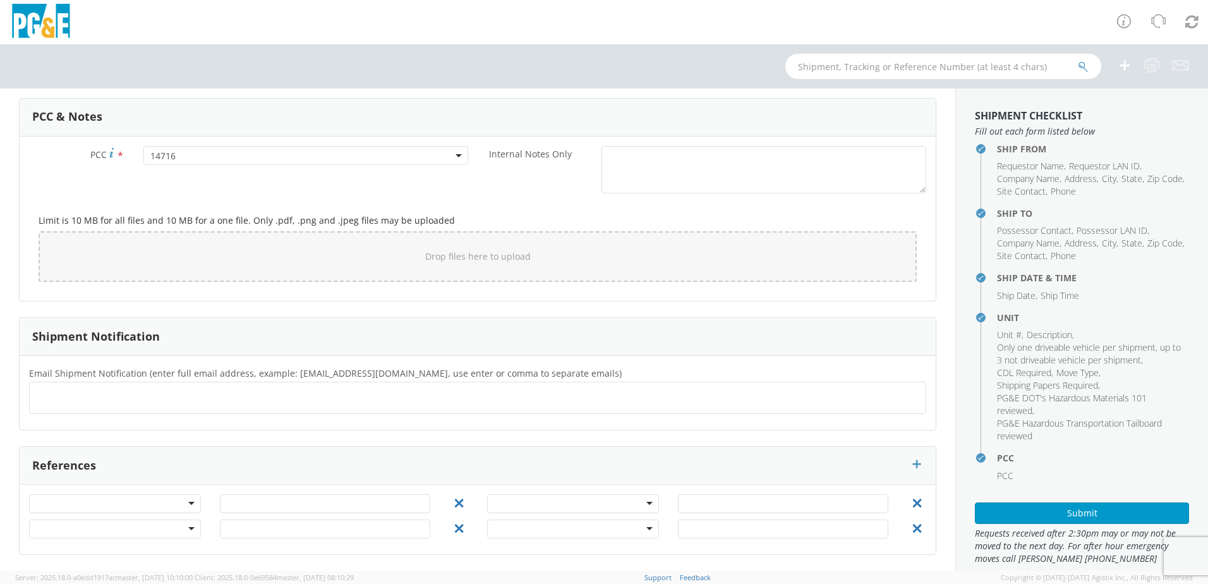
click at [174, 505] on div at bounding box center [115, 503] width 172 height 19
click at [284, 509] on input "text" at bounding box center [325, 503] width 210 height 19
click at [301, 497] on input "4657" at bounding box center [325, 503] width 210 height 19
type input "46578866"
click at [141, 385] on div at bounding box center [477, 398] width 897 height 32
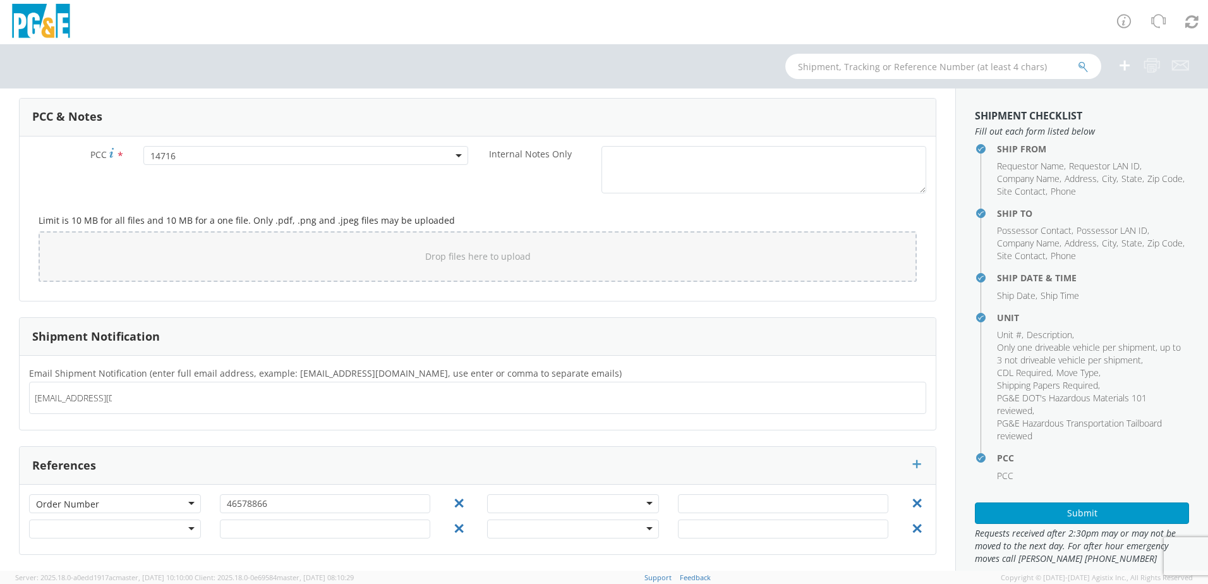
type input "[EMAIL_ADDRESS][DOMAIN_NAME]"
click at [152, 390] on ul "[EMAIL_ADDRESS][DOMAIN_NAME] ×" at bounding box center [478, 397] width 886 height 21
paste input "JN1T"
type input "[EMAIL_ADDRESS][DOMAIN_NAME]"
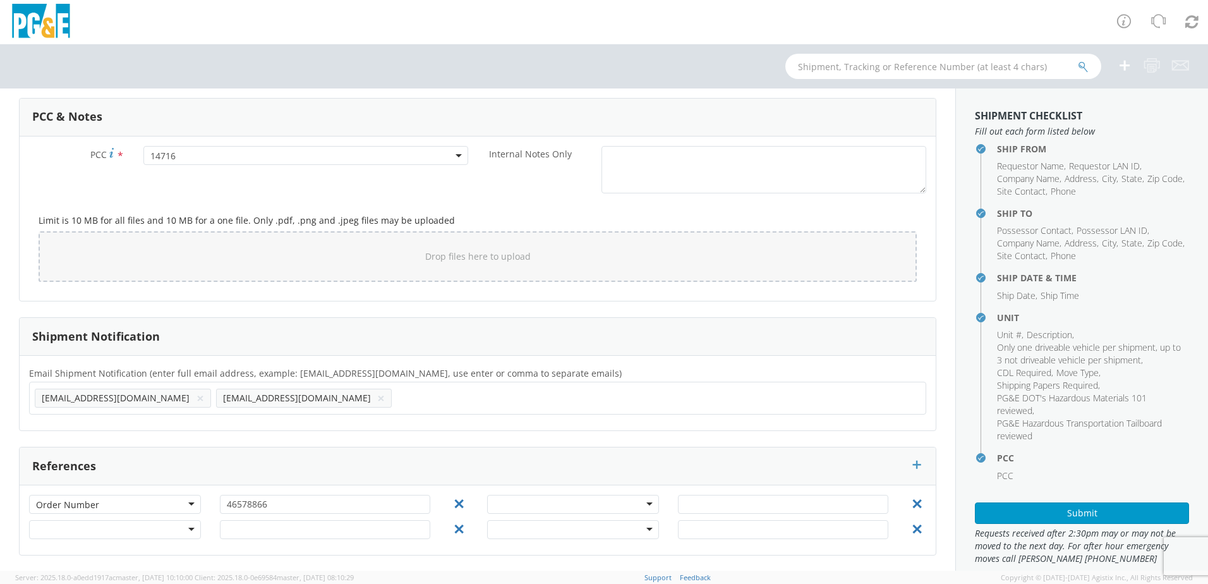
click at [294, 400] on ul "[EMAIL_ADDRESS][DOMAIN_NAME] × [EMAIL_ADDRESS][DOMAIN_NAME] ×" at bounding box center [478, 397] width 886 height 21
paste input "JMOX"
type input "[EMAIL_ADDRESS][DOMAIN_NAME]"
click at [578, 402] on input "text" at bounding box center [584, 398] width 13 height 18
paste input "TNMi"
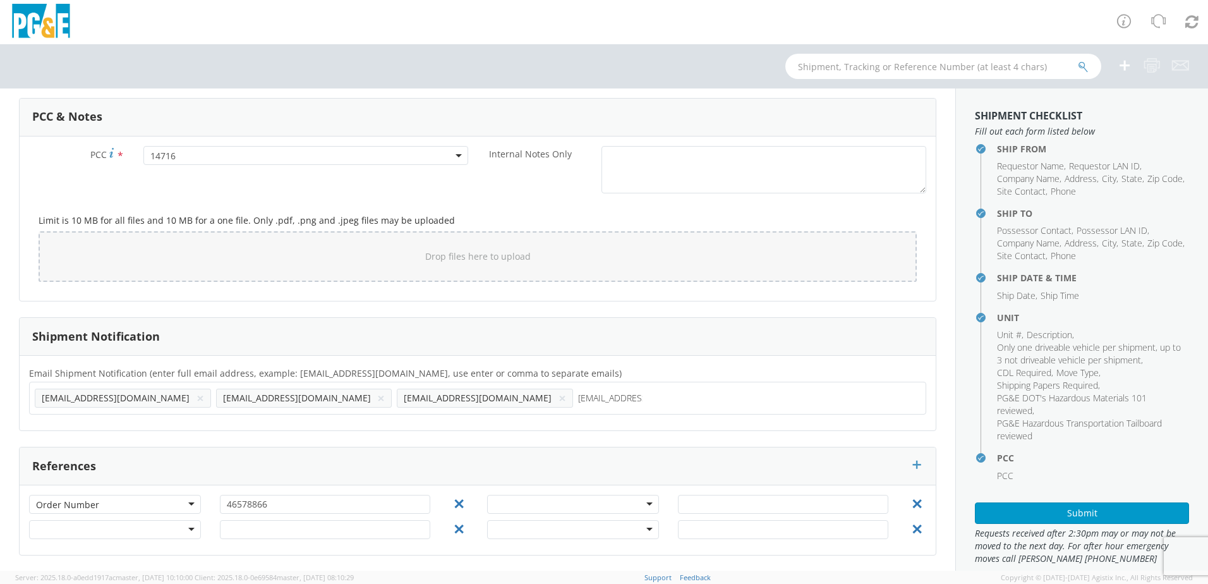
type input "[EMAIL_ADDRESS][DOMAIN_NAME]"
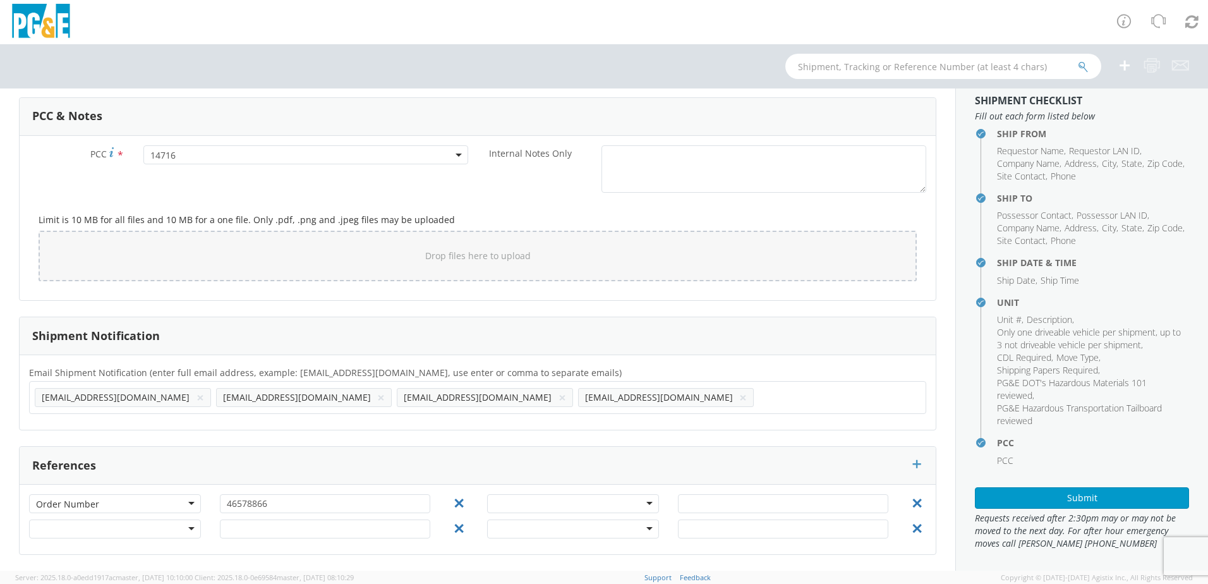
scroll to position [20, 0]
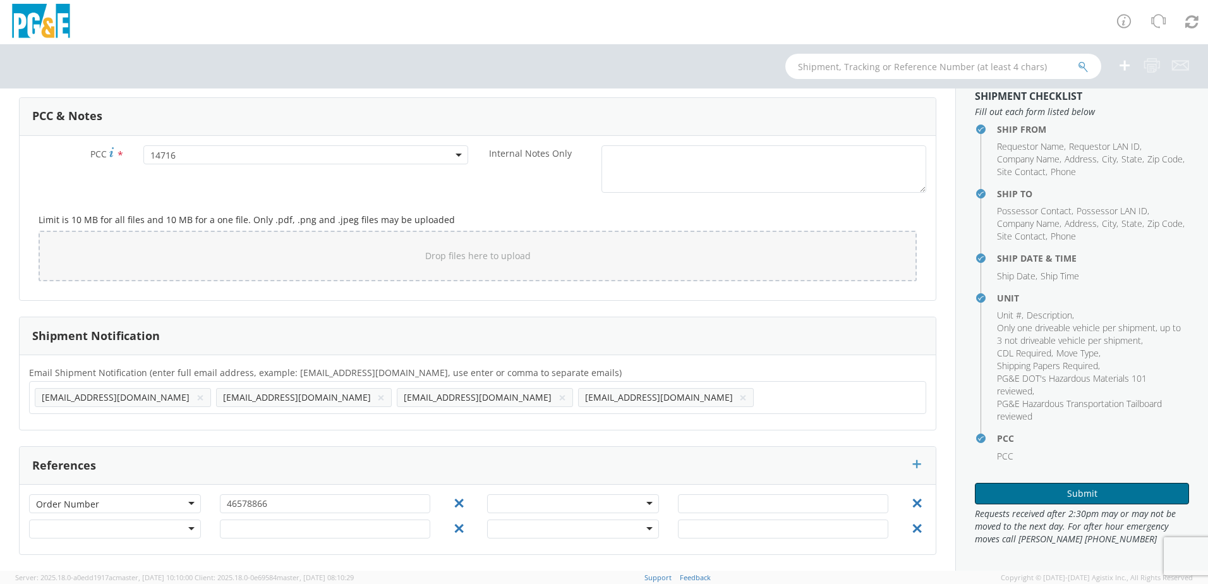
click at [1084, 488] on button "Submit" at bounding box center [1082, 493] width 214 height 21
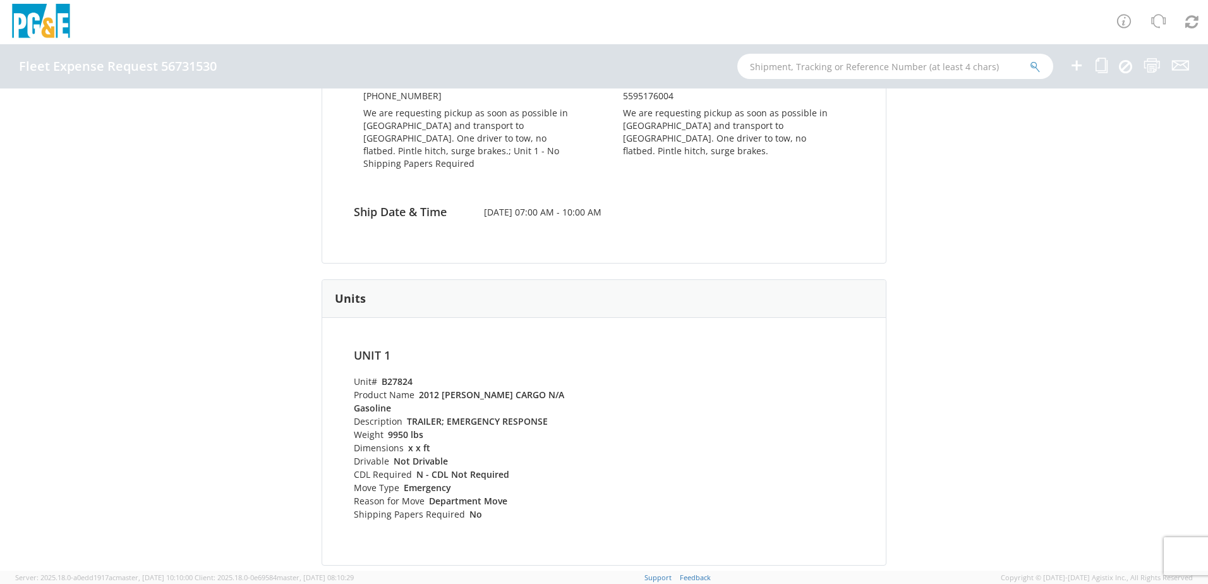
scroll to position [316, 0]
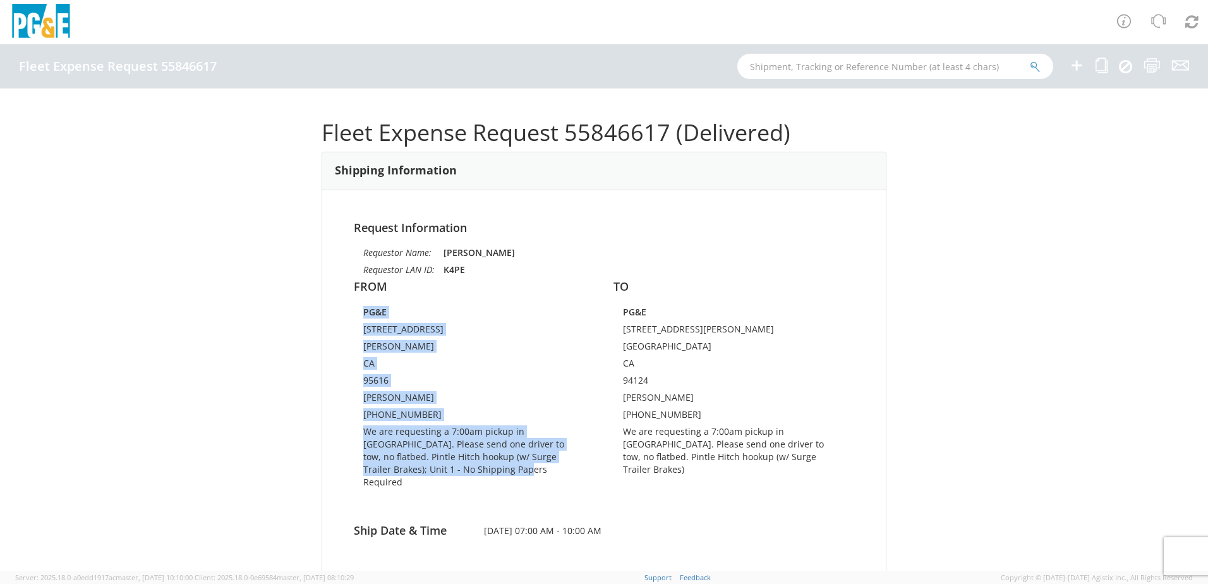
drag, startPoint x: 466, startPoint y: 467, endPoint x: 356, endPoint y: 431, distance: 116.3
click at [356, 431] on div "PG&E 316 L STREET DAVIS CA 95616 Michael Fusaro 559-513-3344 We are requesting …" at bounding box center [474, 399] width 241 height 187
drag, startPoint x: 356, startPoint y: 431, endPoint x: 414, endPoint y: 449, distance: 60.8
click at [394, 440] on td "We are requesting a 7:00am pickup in [GEOGRAPHIC_DATA]. Please send one driver …" at bounding box center [474, 459] width 222 height 68
click at [467, 469] on td "We are requesting a 7:00am pickup in [GEOGRAPHIC_DATA]. Please send one driver …" at bounding box center [474, 459] width 222 height 68
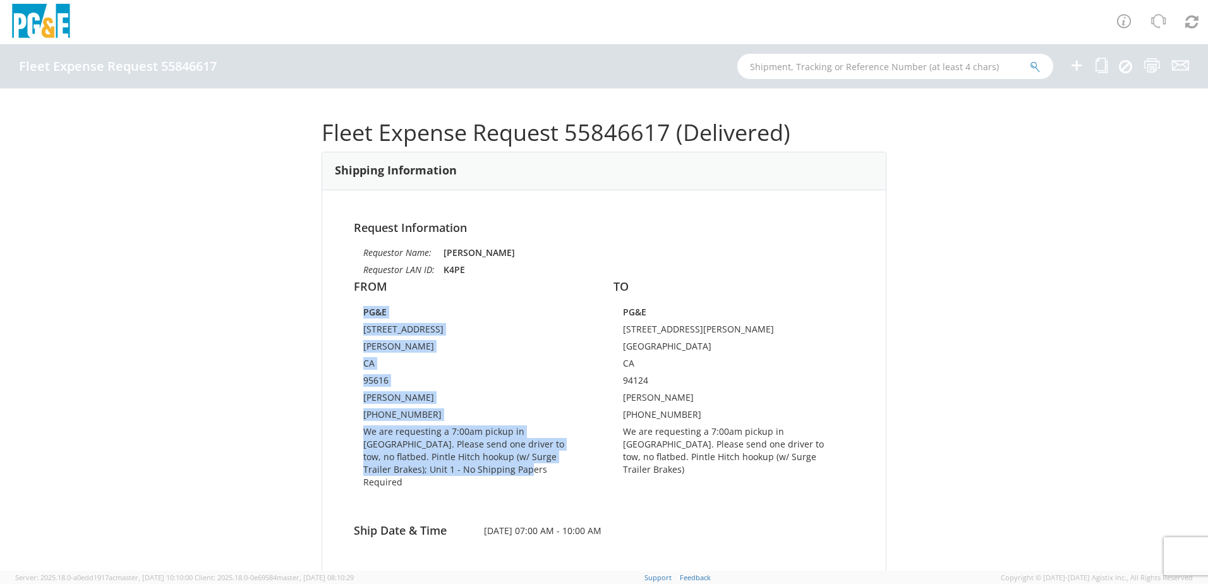
click at [467, 469] on td "We are requesting a 7:00am pickup in [GEOGRAPHIC_DATA]. Please send one driver …" at bounding box center [474, 459] width 222 height 68
drag, startPoint x: 467, startPoint y: 469, endPoint x: 534, endPoint y: 455, distance: 68.4
click at [492, 465] on td "We are requesting a 7:00am pickup in [GEOGRAPHIC_DATA]. Please send one driver …" at bounding box center [474, 459] width 222 height 68
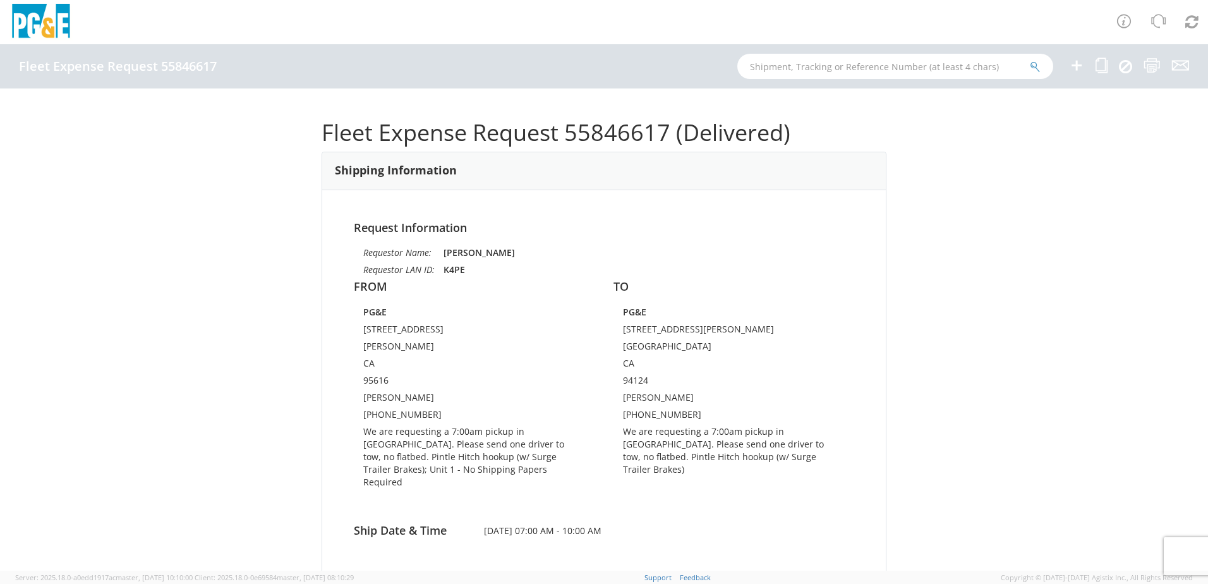
drag, startPoint x: 663, startPoint y: 450, endPoint x: 677, endPoint y: 451, distance: 14.6
click at [663, 450] on td "We are requesting a 7:00am pickup in [GEOGRAPHIC_DATA]. Please send one driver …" at bounding box center [734, 452] width 222 height 55
drag, startPoint x: 674, startPoint y: 458, endPoint x: 622, endPoint y: 433, distance: 58.2
click at [623, 433] on td "We are requesting a 7:00am pickup in [GEOGRAPHIC_DATA]. Please send one driver …" at bounding box center [734, 452] width 222 height 55
copy td "We are requesting a 7:00am pickup in [GEOGRAPHIC_DATA]. Please send one driver …"
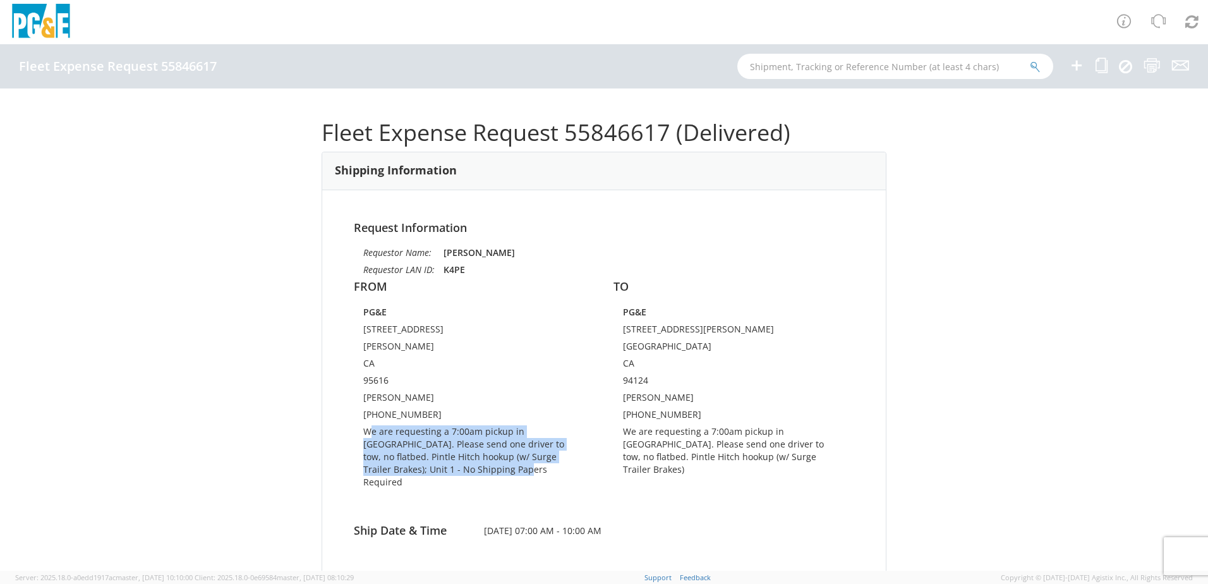
drag, startPoint x: 483, startPoint y: 469, endPoint x: 368, endPoint y: 434, distance: 120.9
click at [368, 434] on td "We are requesting a 7:00am pickup in [GEOGRAPHIC_DATA]. Please send one driver …" at bounding box center [474, 459] width 222 height 68
drag, startPoint x: 368, startPoint y: 434, endPoint x: 422, endPoint y: 440, distance: 54.7
drag, startPoint x: 422, startPoint y: 440, endPoint x: 488, endPoint y: 476, distance: 74.9
click at [487, 478] on td "We are requesting a 7:00am pickup in [GEOGRAPHIC_DATA]. Please send one driver …" at bounding box center [474, 459] width 222 height 68
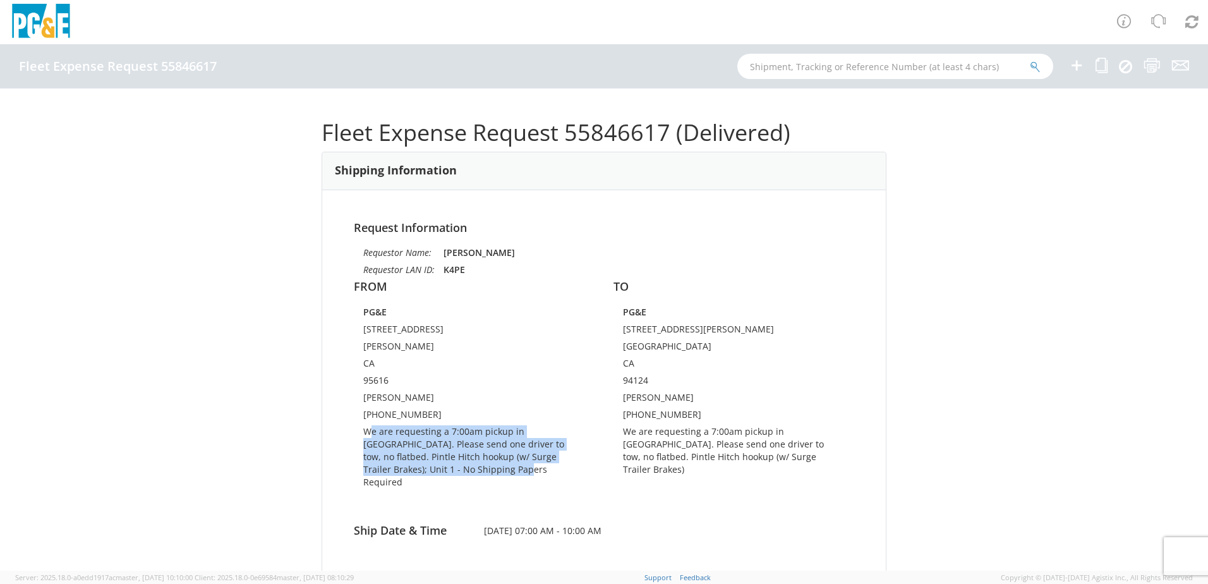
click at [503, 475] on td "We are requesting a 7:00am pickup in [GEOGRAPHIC_DATA]. Please send one driver …" at bounding box center [474, 459] width 222 height 68
drag, startPoint x: 465, startPoint y: 473, endPoint x: 360, endPoint y: 433, distance: 112.2
click at [363, 433] on td "We are requesting a 7:00am pickup in [GEOGRAPHIC_DATA]. Please send one driver …" at bounding box center [474, 459] width 222 height 68
copy td "We are requesting a 7:00am pickup in [GEOGRAPHIC_DATA]. Please send one driver …"
